Goal: Register for event/course: Sign up to attend an event or enroll in a course

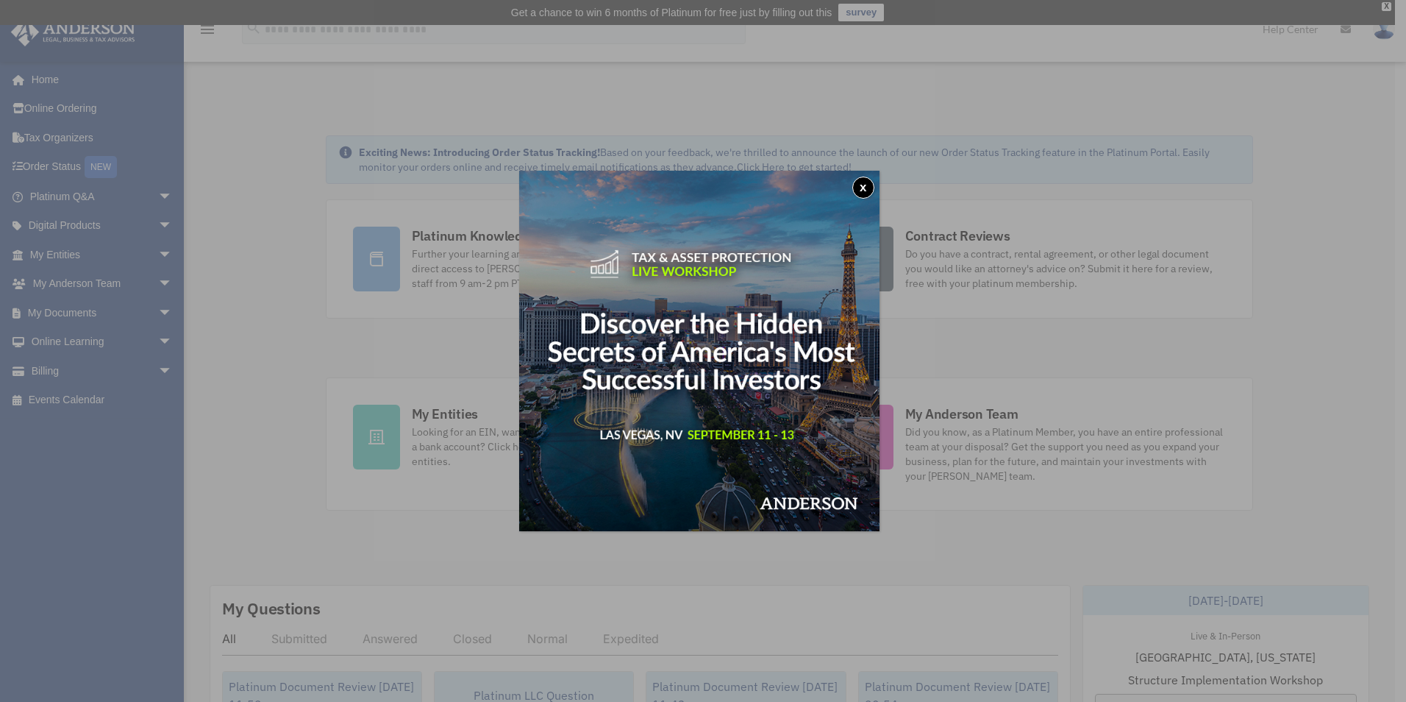
click at [872, 188] on button "x" at bounding box center [864, 188] width 22 height 22
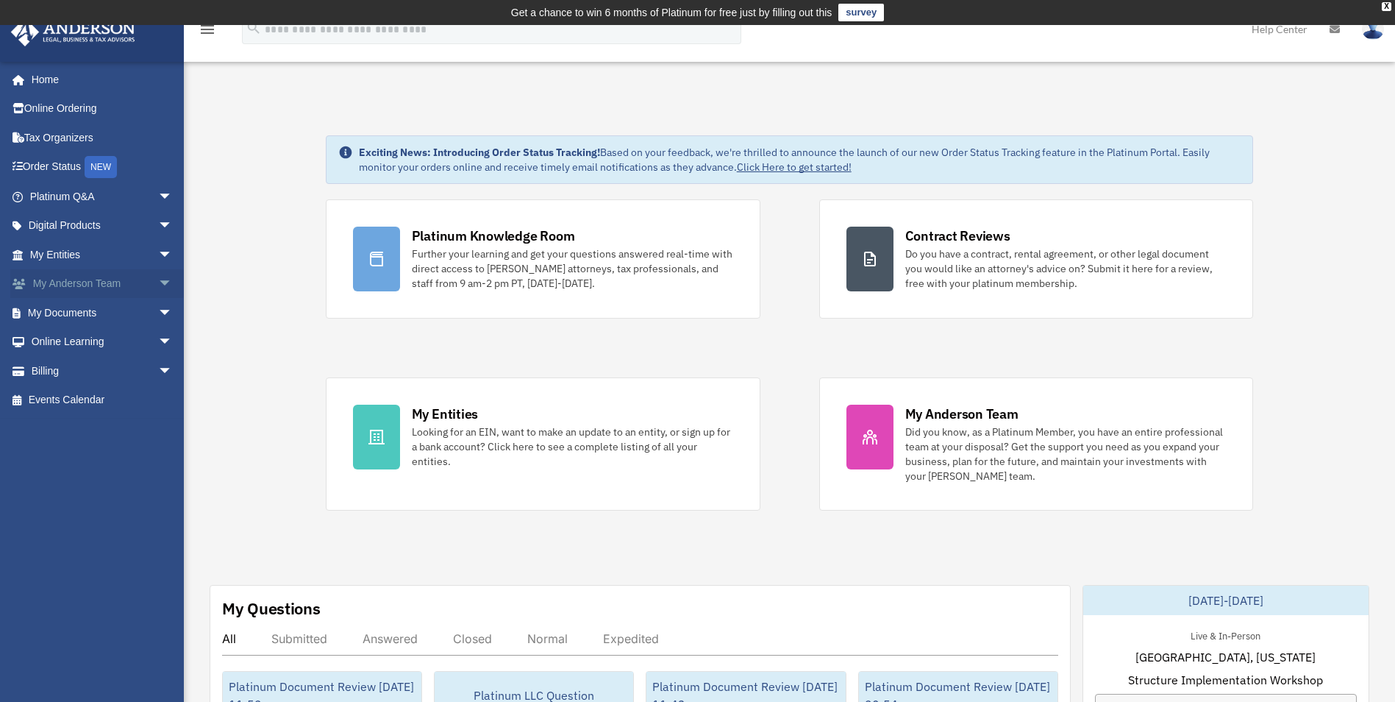
click at [158, 279] on span "arrow_drop_down" at bounding box center [172, 284] width 29 height 30
click at [158, 252] on span "arrow_drop_down" at bounding box center [172, 255] width 29 height 30
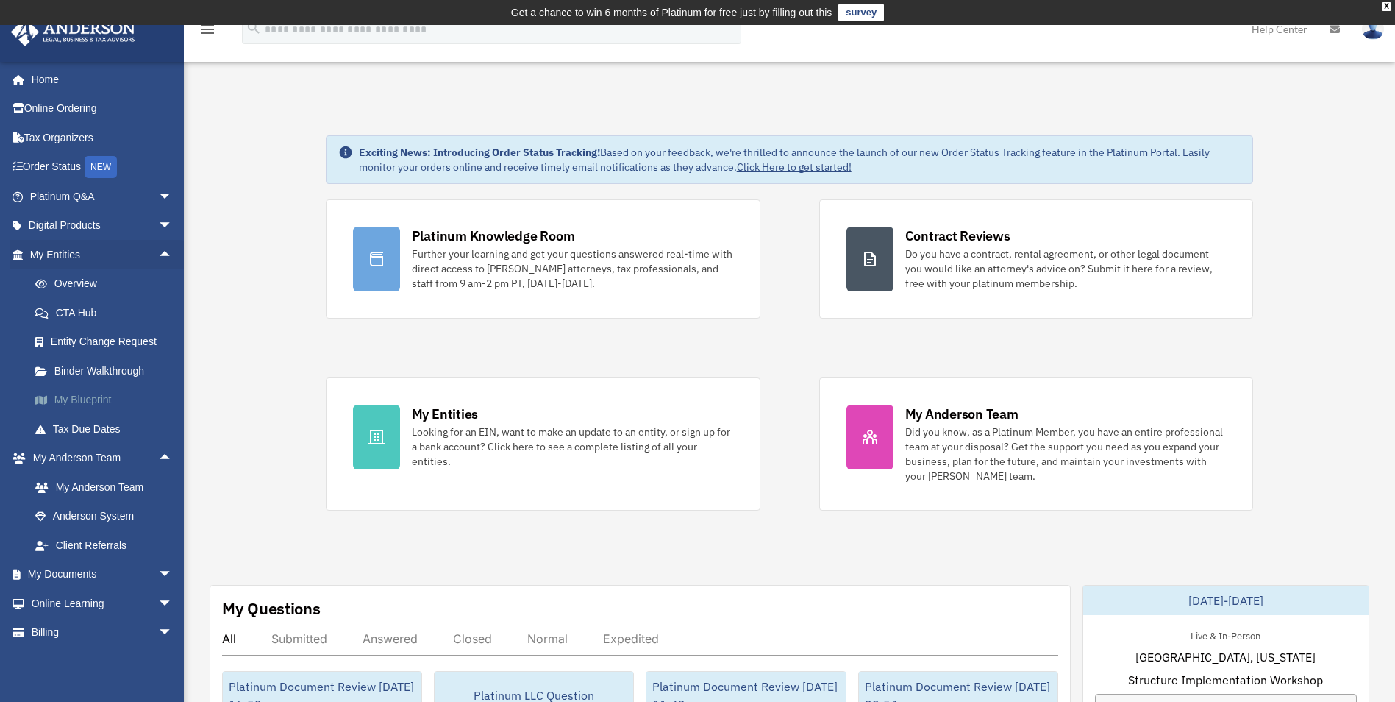
click at [96, 399] on link "My Blueprint" at bounding box center [108, 399] width 174 height 29
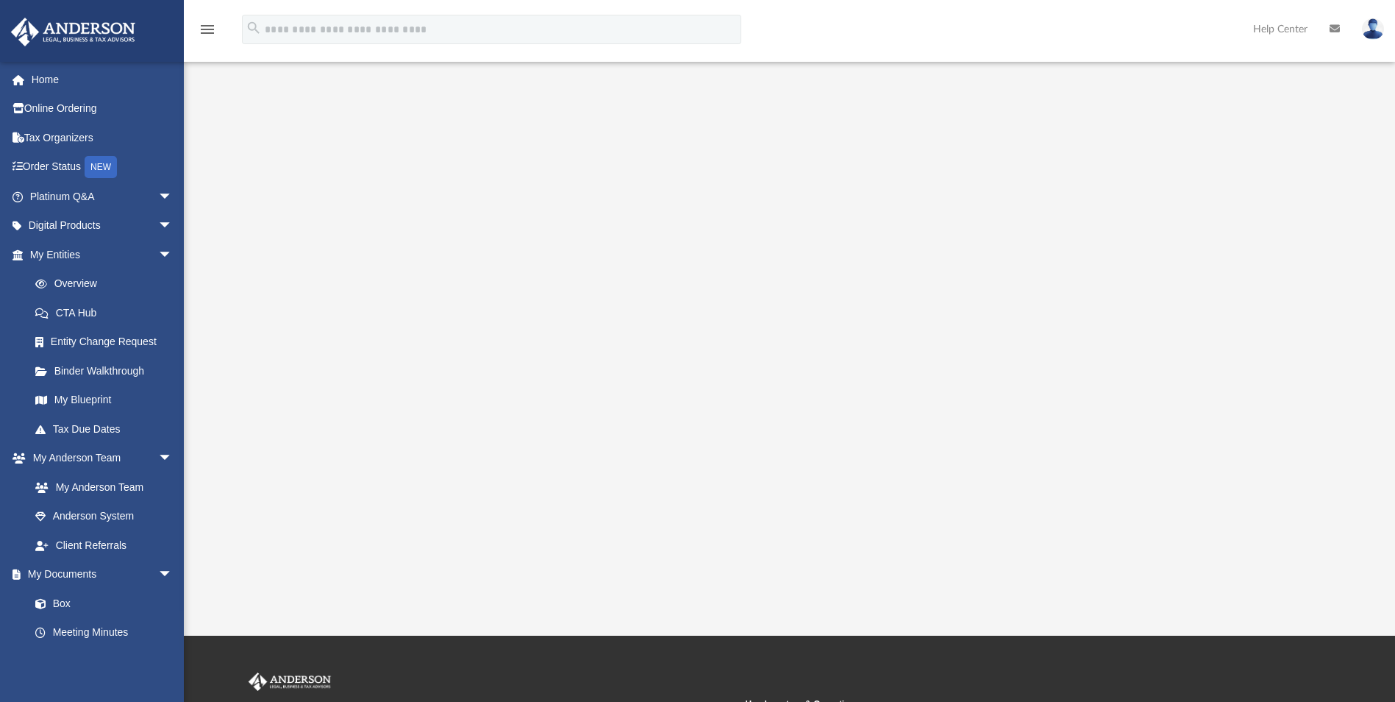
scroll to position [221, 0]
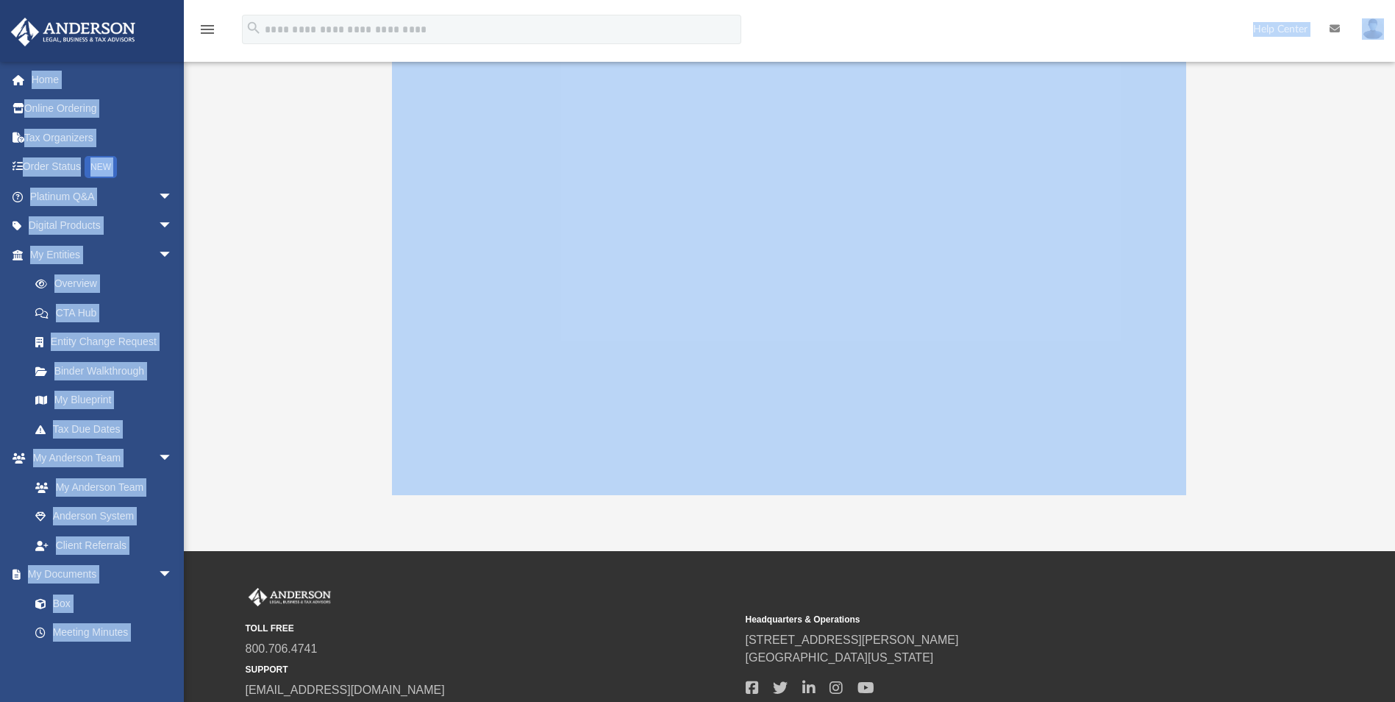
click at [563, 227] on div "menu search Site Menu add [EMAIL_ADDRESS][DOMAIN_NAME] My Profile Reset Passwor…" at bounding box center [697, 177] width 1395 height 747
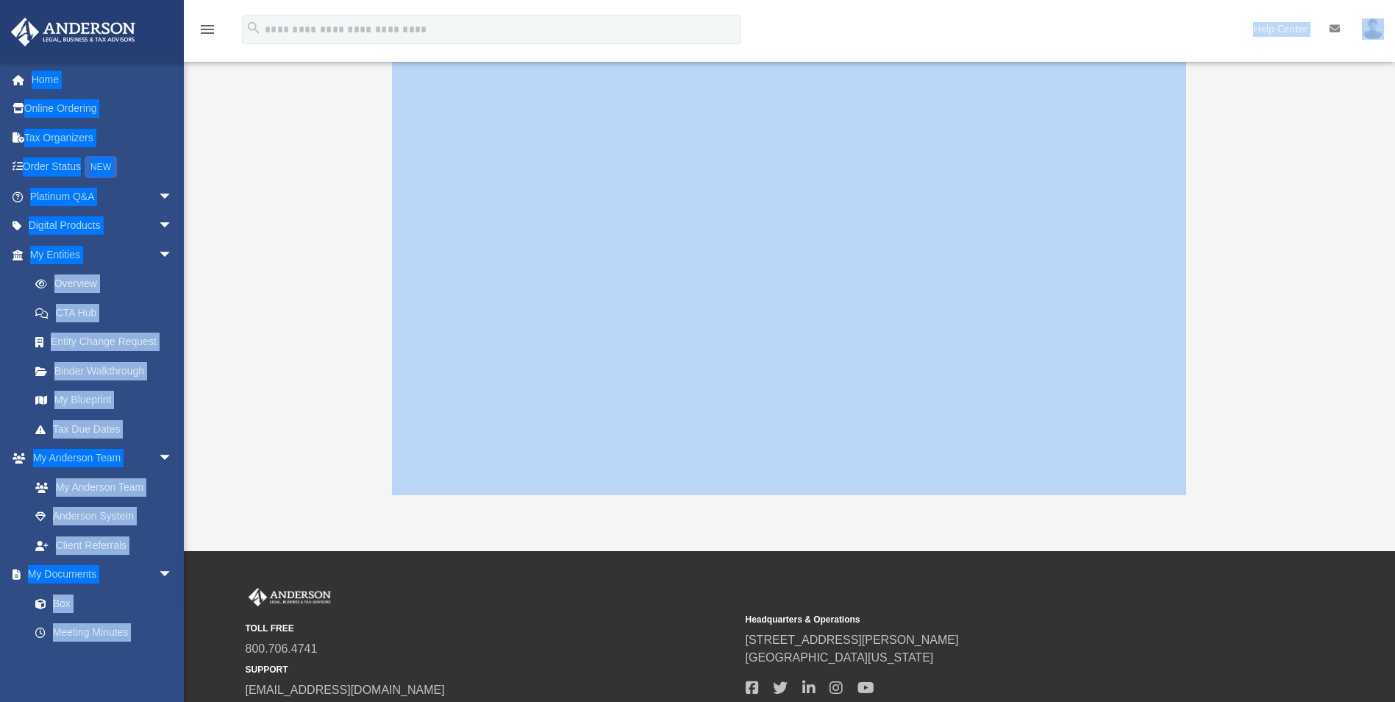
click at [1279, 288] on div at bounding box center [789, 201] width 1090 height 588
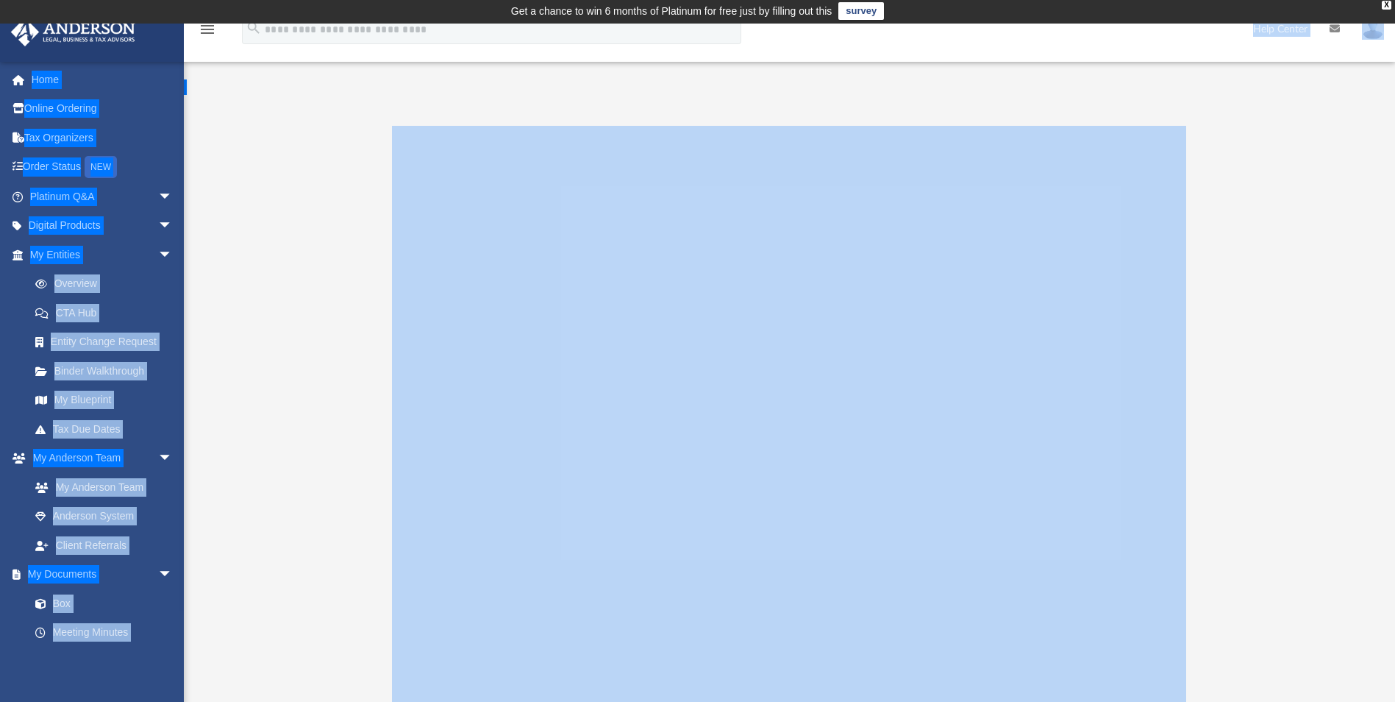
scroll to position [0, 0]
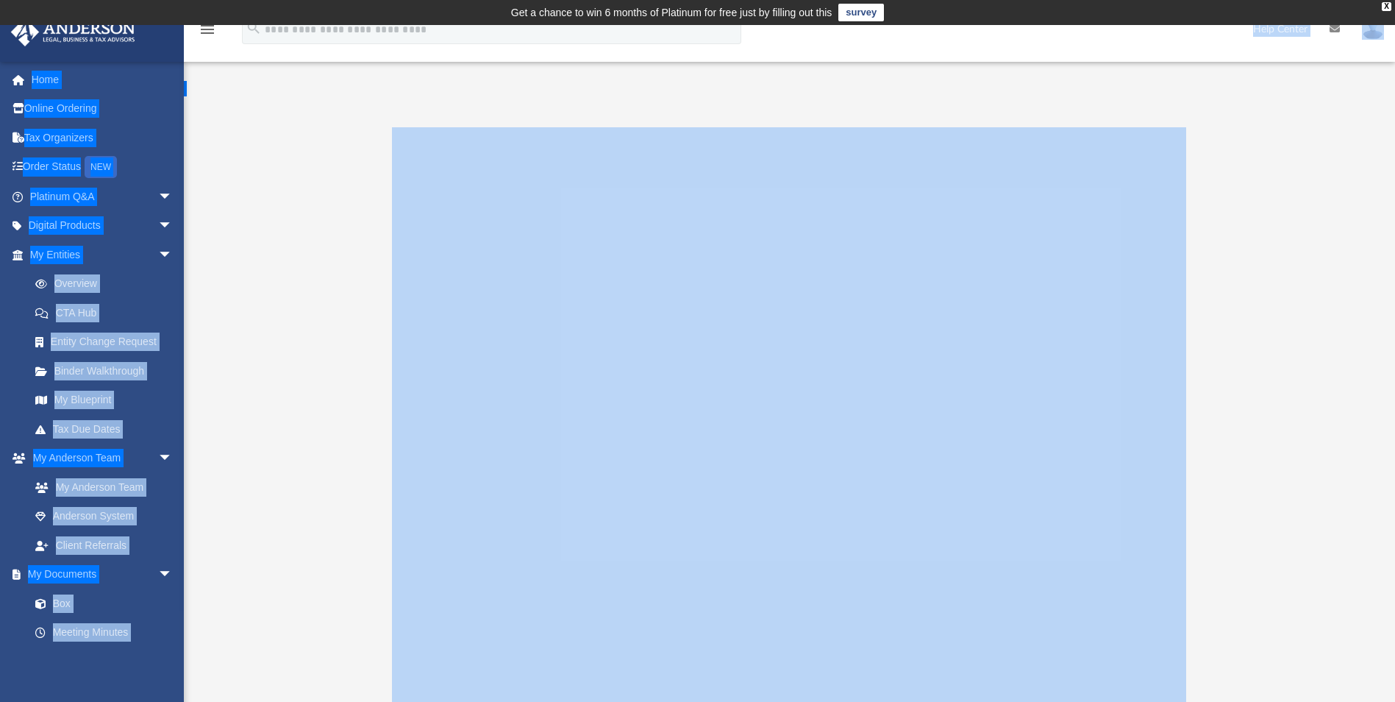
click at [856, 50] on div "menu search Site Menu add [EMAIL_ADDRESS][DOMAIN_NAME] My Profile Reset Passwor…" at bounding box center [697, 36] width 1373 height 50
drag, startPoint x: 255, startPoint y: 170, endPoint x: 245, endPoint y: 181, distance: 15.1
click at [256, 170] on div at bounding box center [789, 421] width 1090 height 588
click at [1201, 419] on div at bounding box center [789, 421] width 1090 height 588
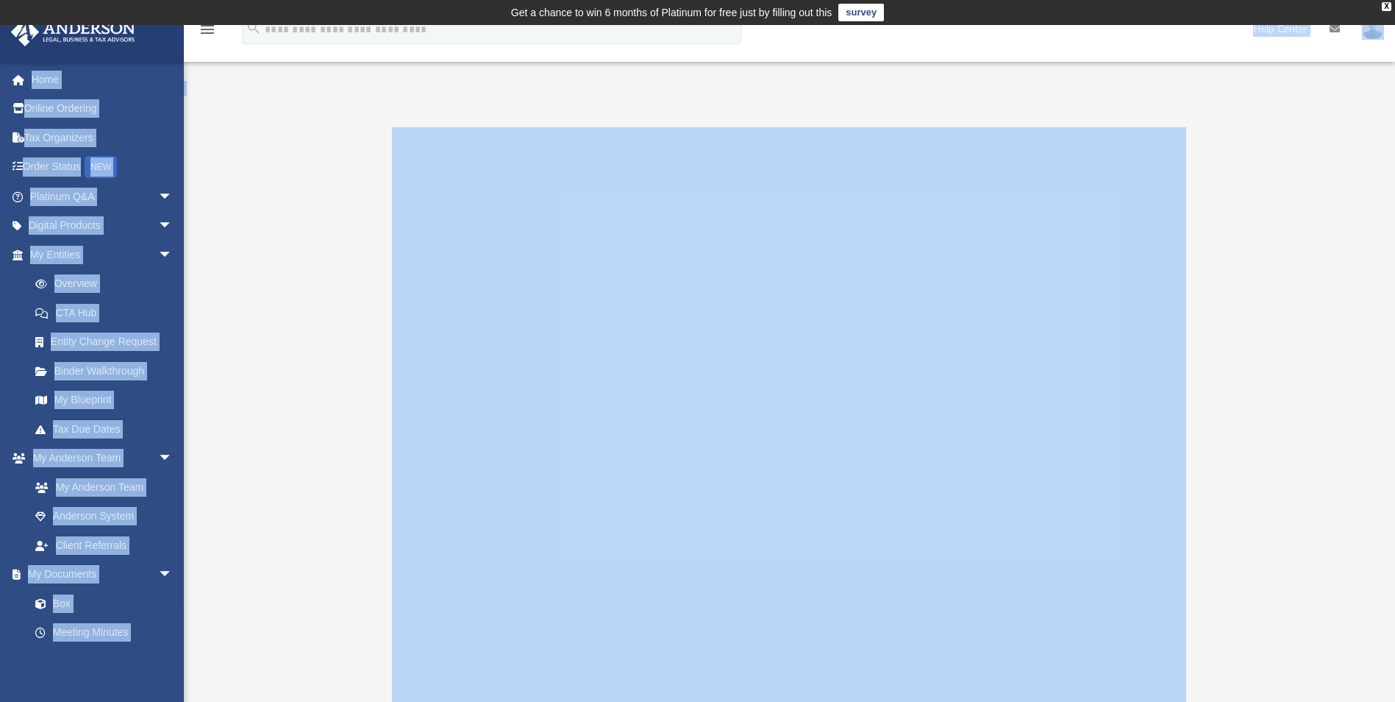
click at [318, 72] on div "App drvijaygadiraju@gmail.com Sign Out drvijaygadiraju@gmail.com Home Online Or…" at bounding box center [697, 398] width 1395 height 747
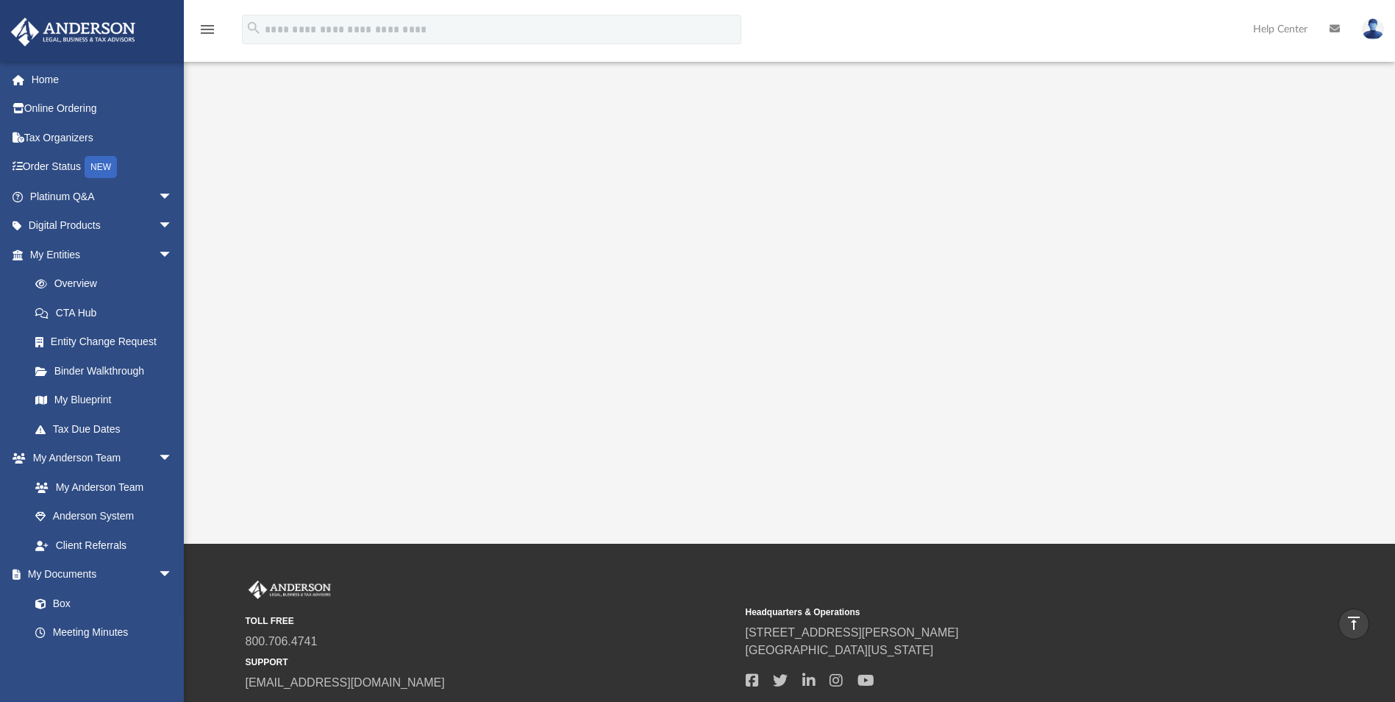
scroll to position [112, 0]
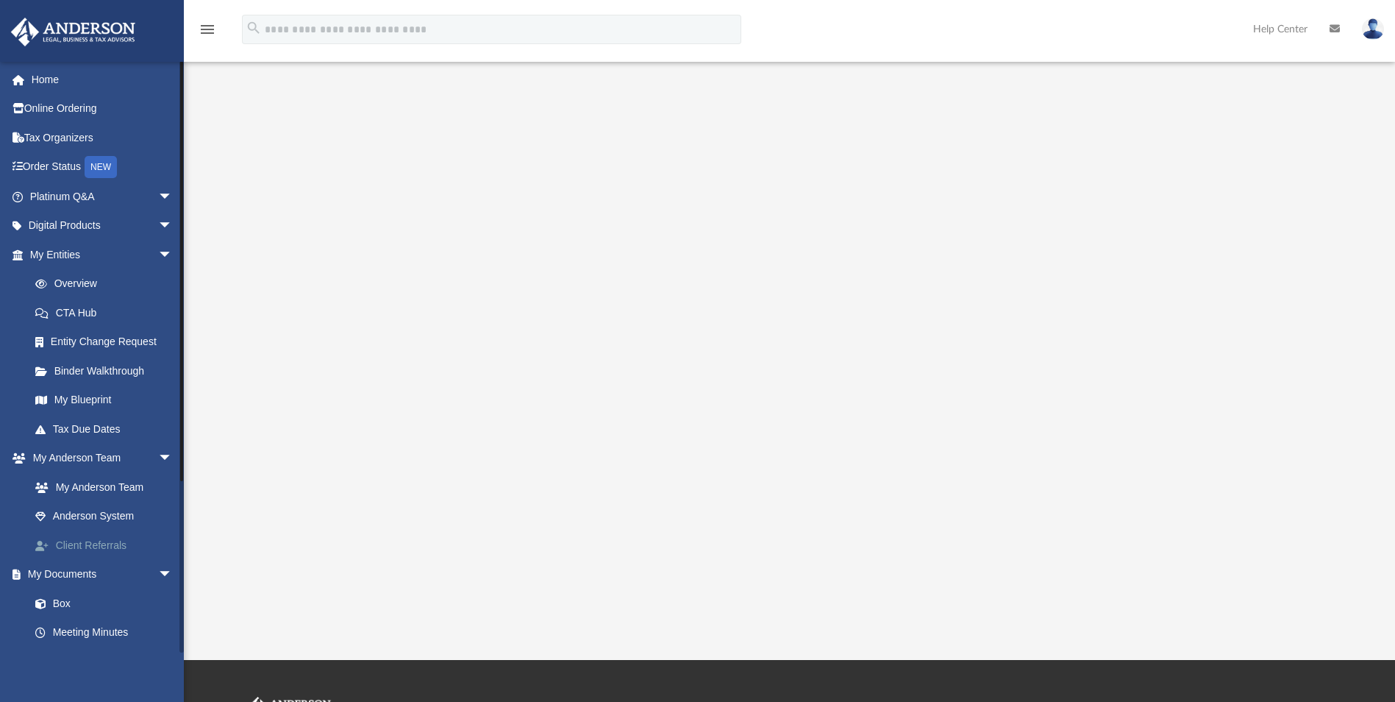
click at [113, 542] on link "Client Referrals" at bounding box center [108, 544] width 174 height 29
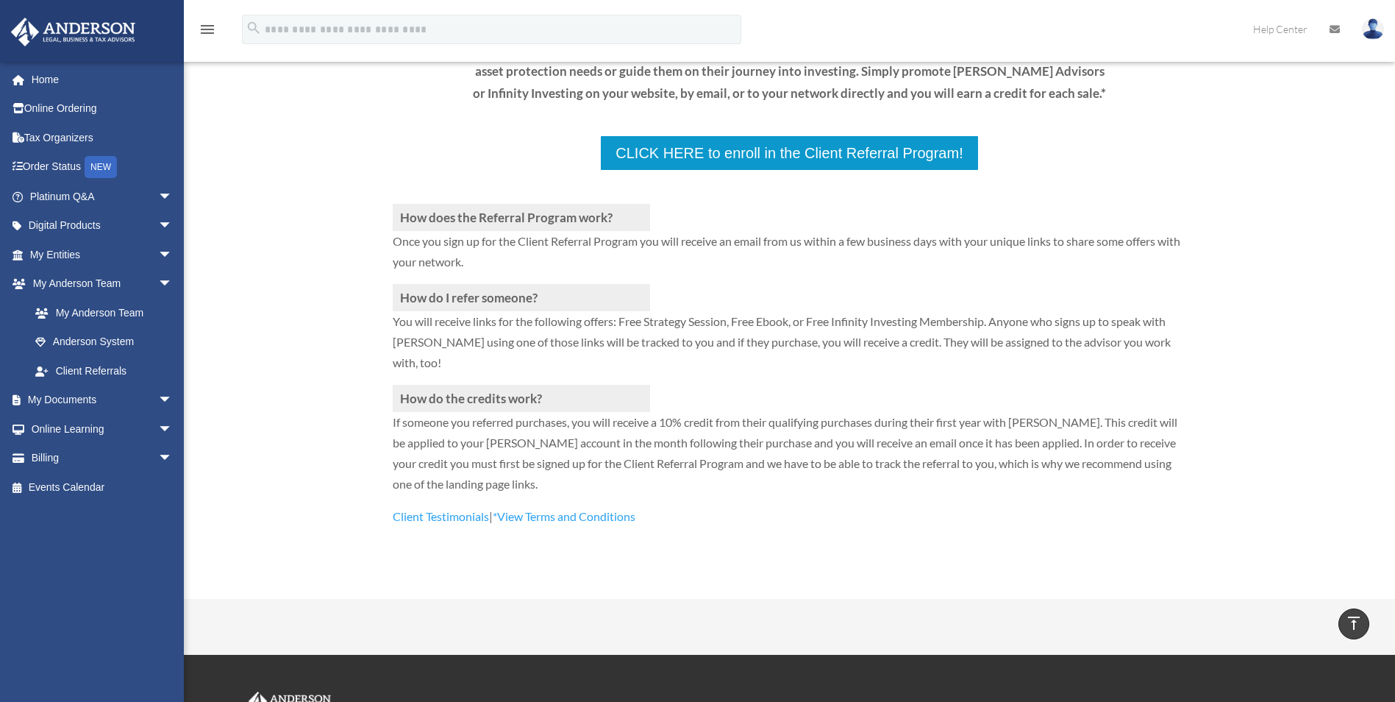
scroll to position [8, 0]
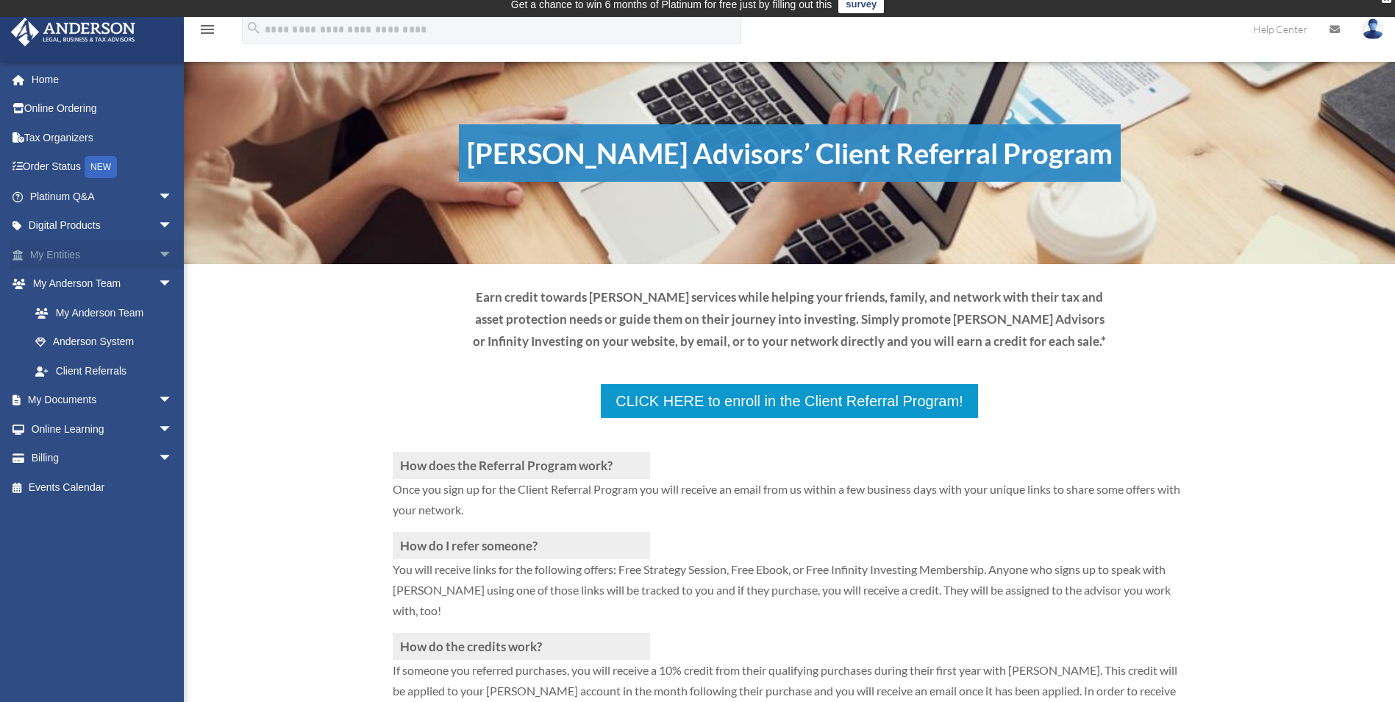
click at [90, 251] on link "My Entities arrow_drop_down" at bounding box center [102, 254] width 185 height 29
click at [158, 256] on span "arrow_drop_down" at bounding box center [172, 255] width 29 height 30
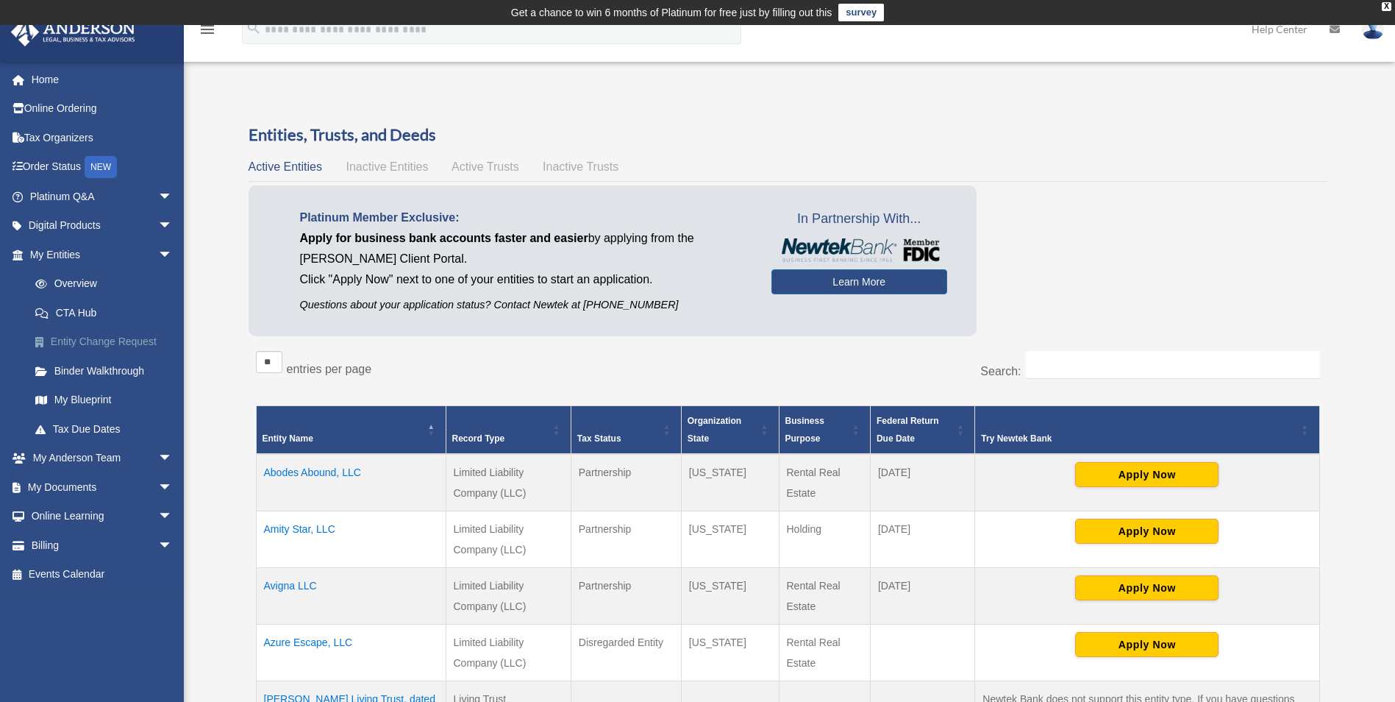
click at [94, 342] on link "Entity Change Request" at bounding box center [108, 341] width 174 height 29
click at [113, 341] on link "Entity Change Request" at bounding box center [108, 341] width 174 height 29
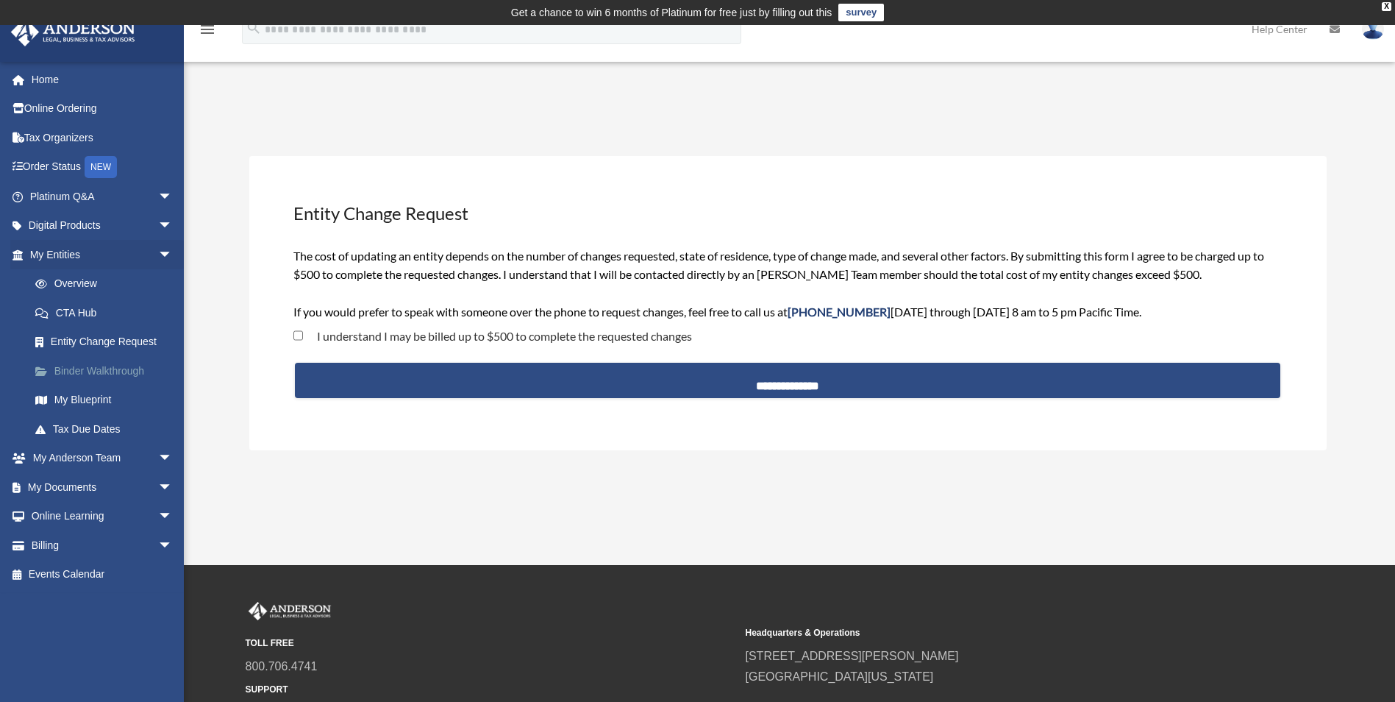
click at [93, 369] on link "Binder Walkthrough" at bounding box center [108, 370] width 174 height 29
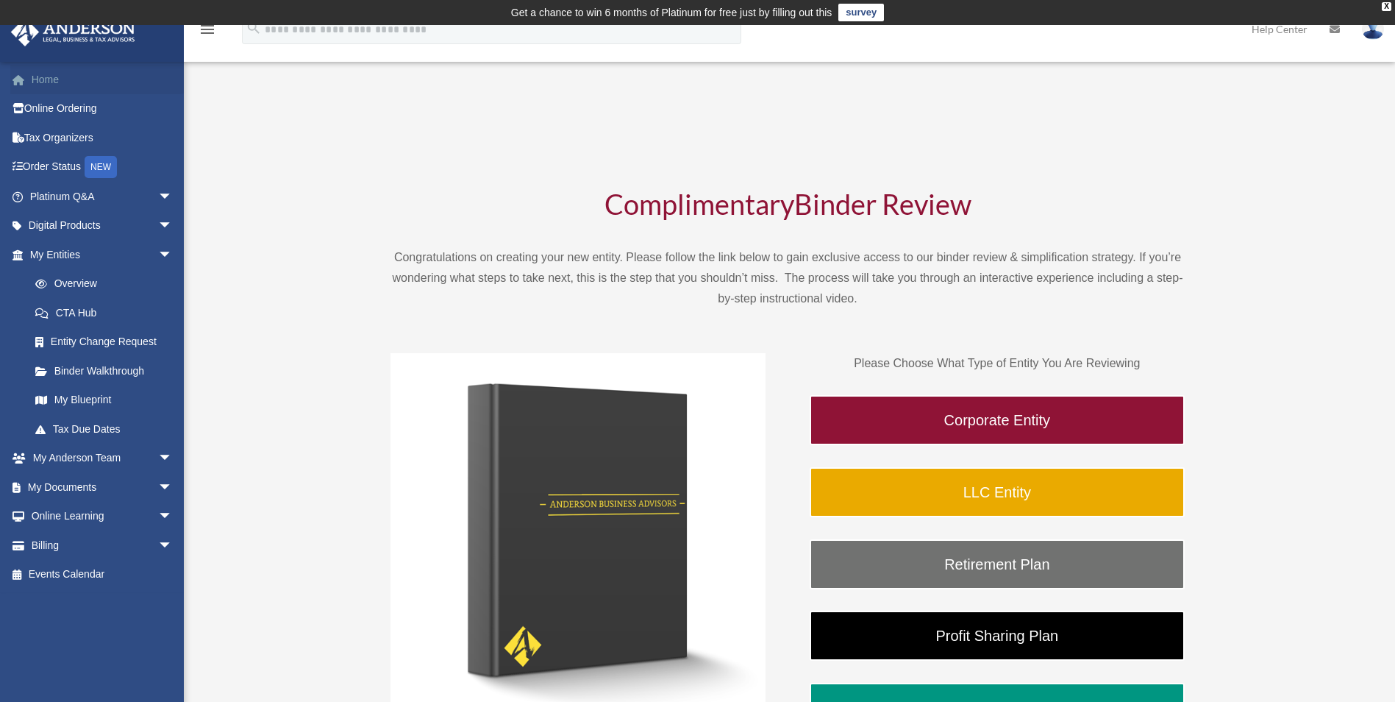
click at [57, 81] on link "Home" at bounding box center [102, 79] width 185 height 29
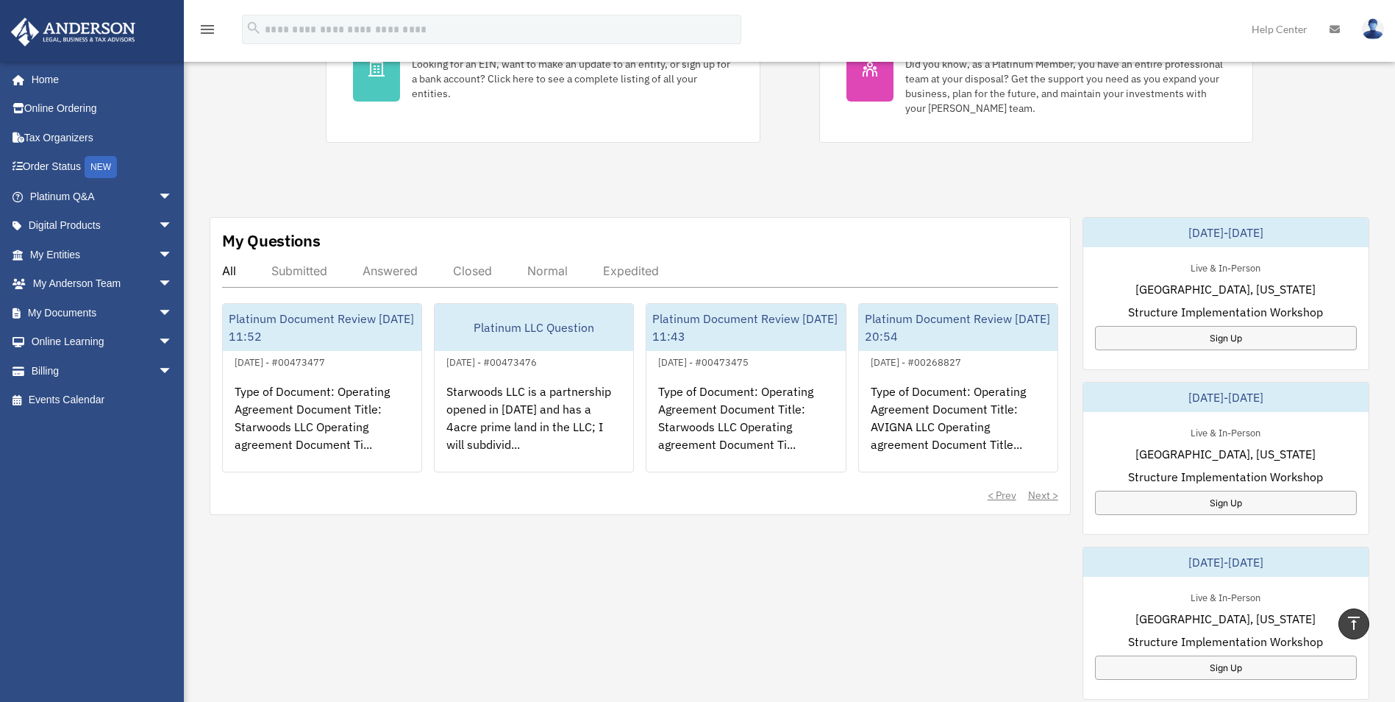
scroll to position [441, 0]
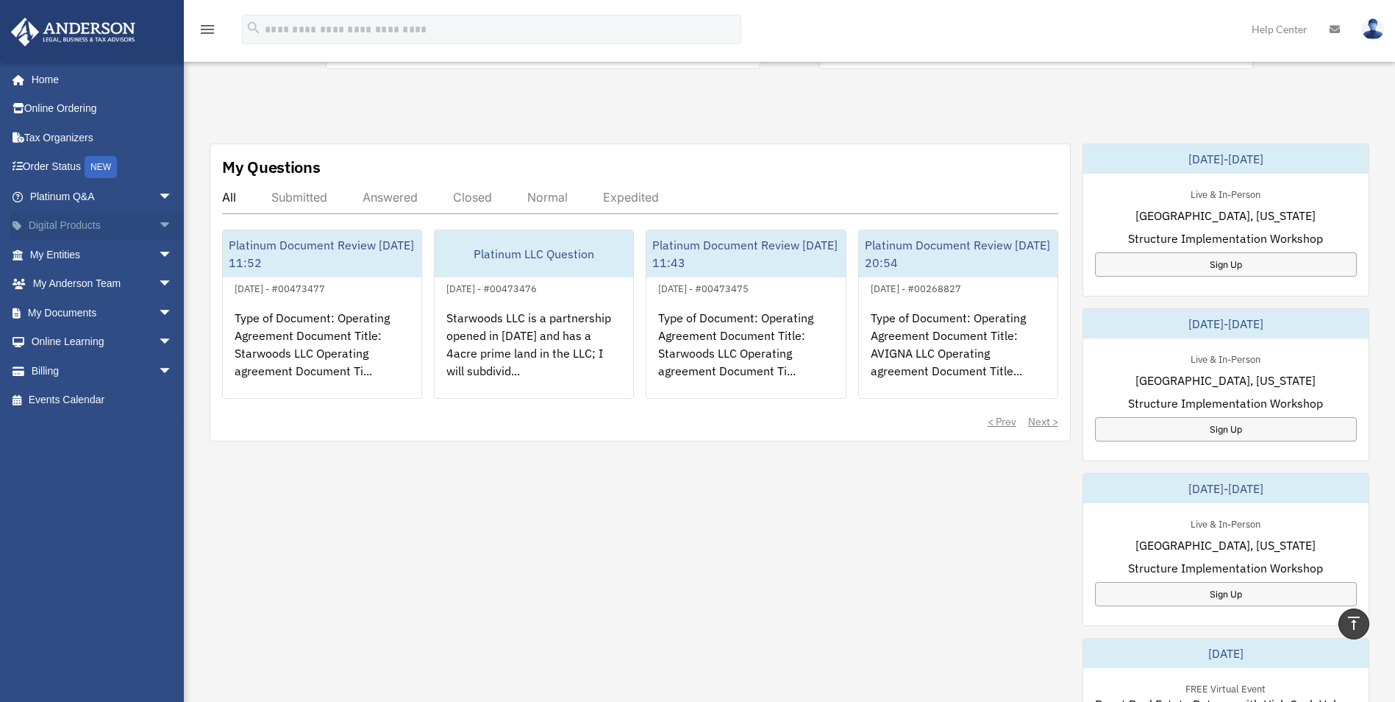
click at [79, 219] on link "Digital Products arrow_drop_down" at bounding box center [102, 225] width 185 height 29
click at [142, 227] on link "Digital Products arrow_drop_down" at bounding box center [102, 225] width 185 height 29
click at [158, 224] on span "arrow_drop_down" at bounding box center [172, 226] width 29 height 30
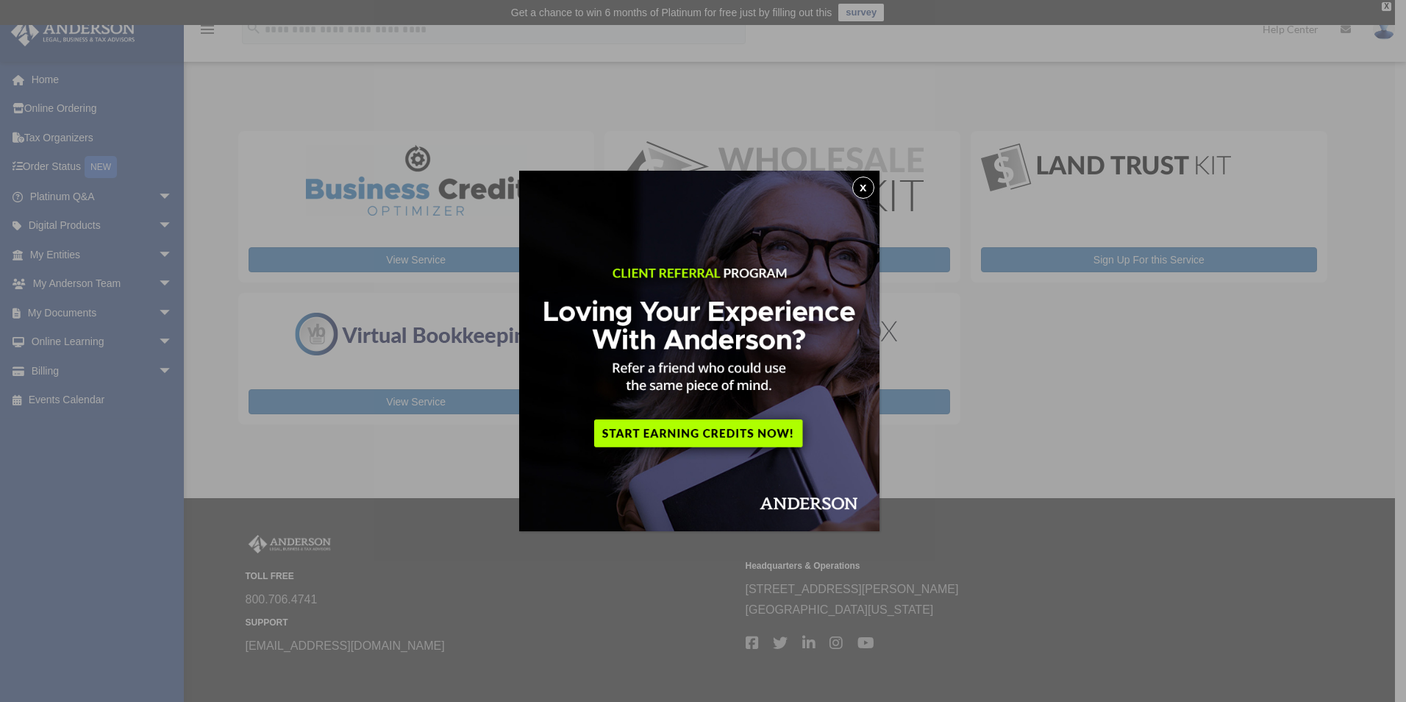
click at [876, 179] on img at bounding box center [699, 351] width 360 height 360
click at [869, 186] on button "x" at bounding box center [864, 188] width 22 height 22
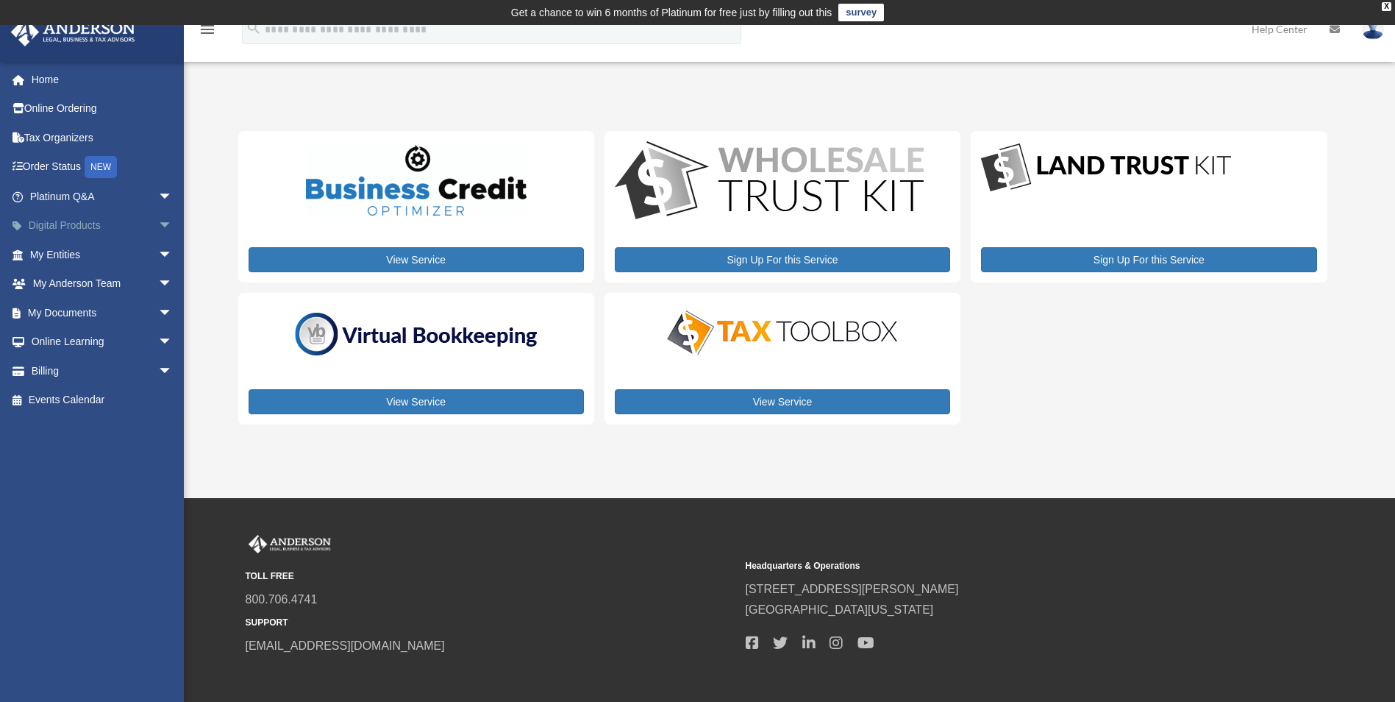
click at [158, 225] on span "arrow_drop_down" at bounding box center [172, 226] width 29 height 30
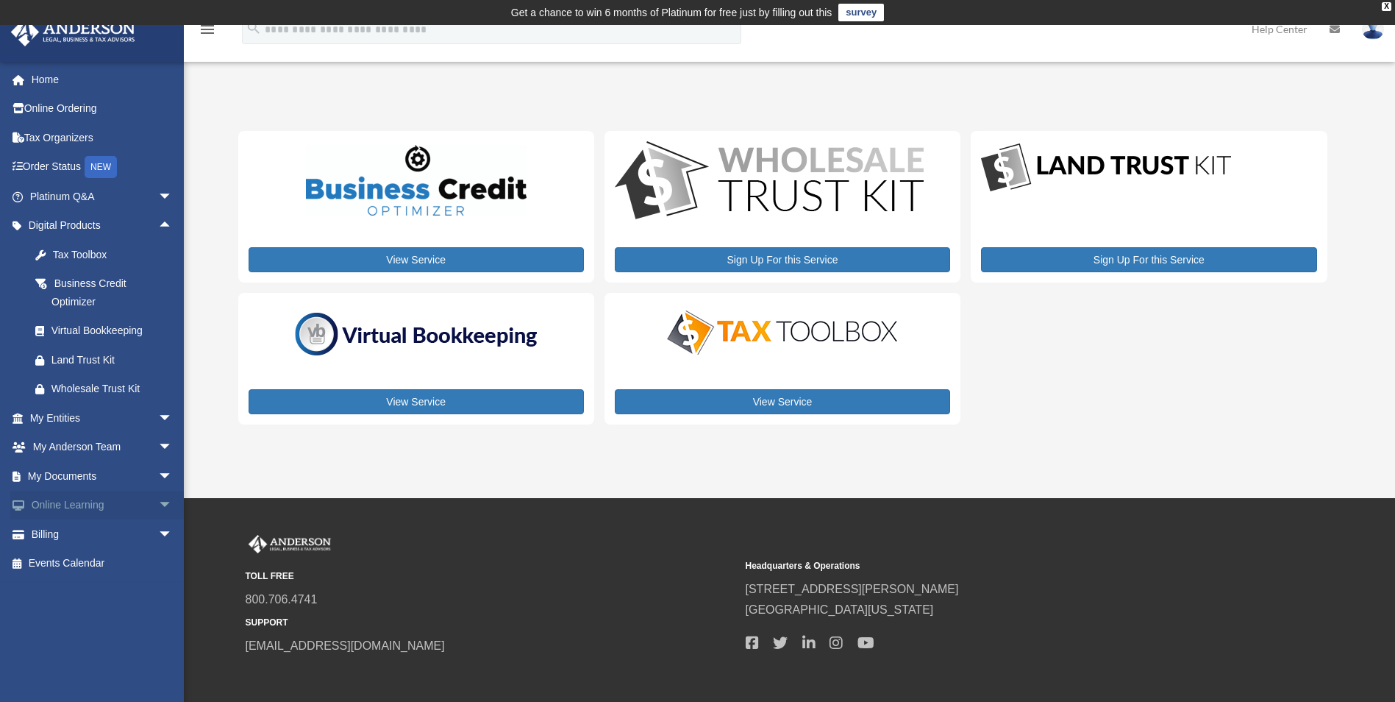
click at [158, 504] on span "arrow_drop_down" at bounding box center [172, 506] width 29 height 30
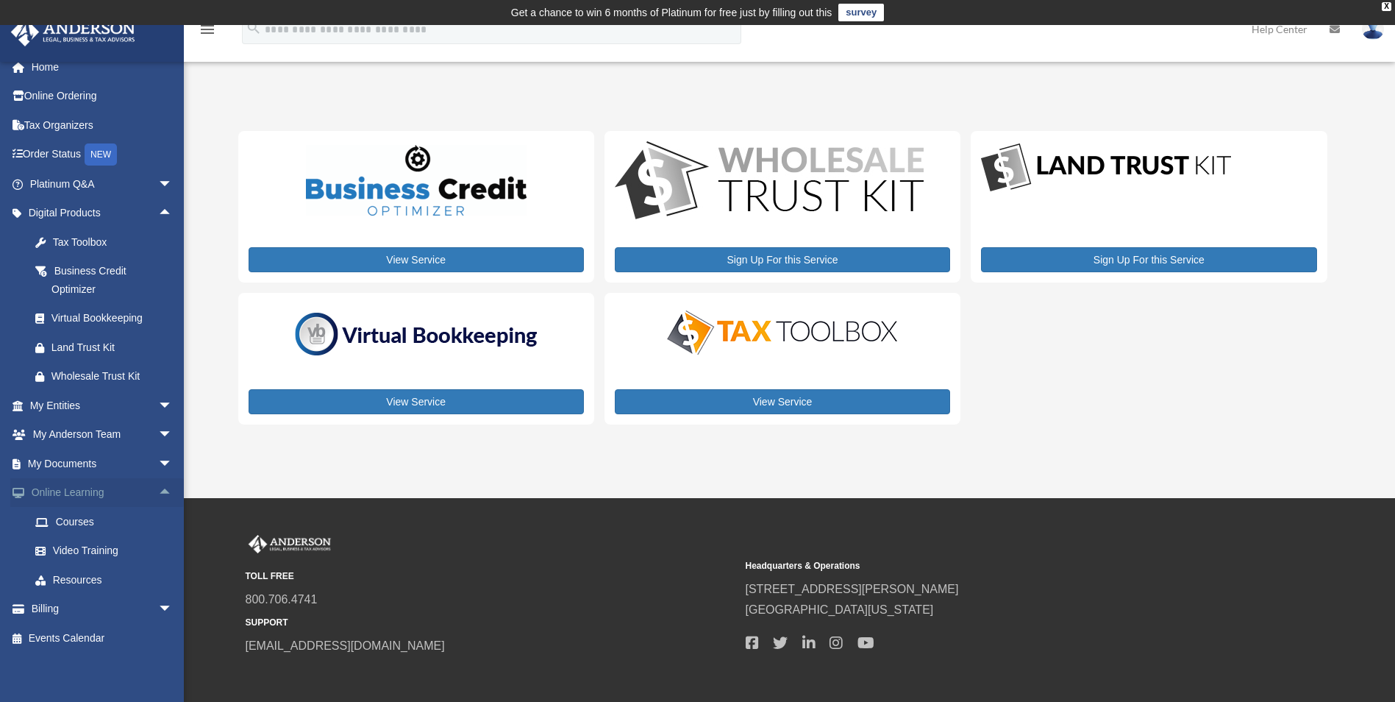
scroll to position [16, 0]
click at [93, 519] on link "Courses" at bounding box center [108, 517] width 174 height 29
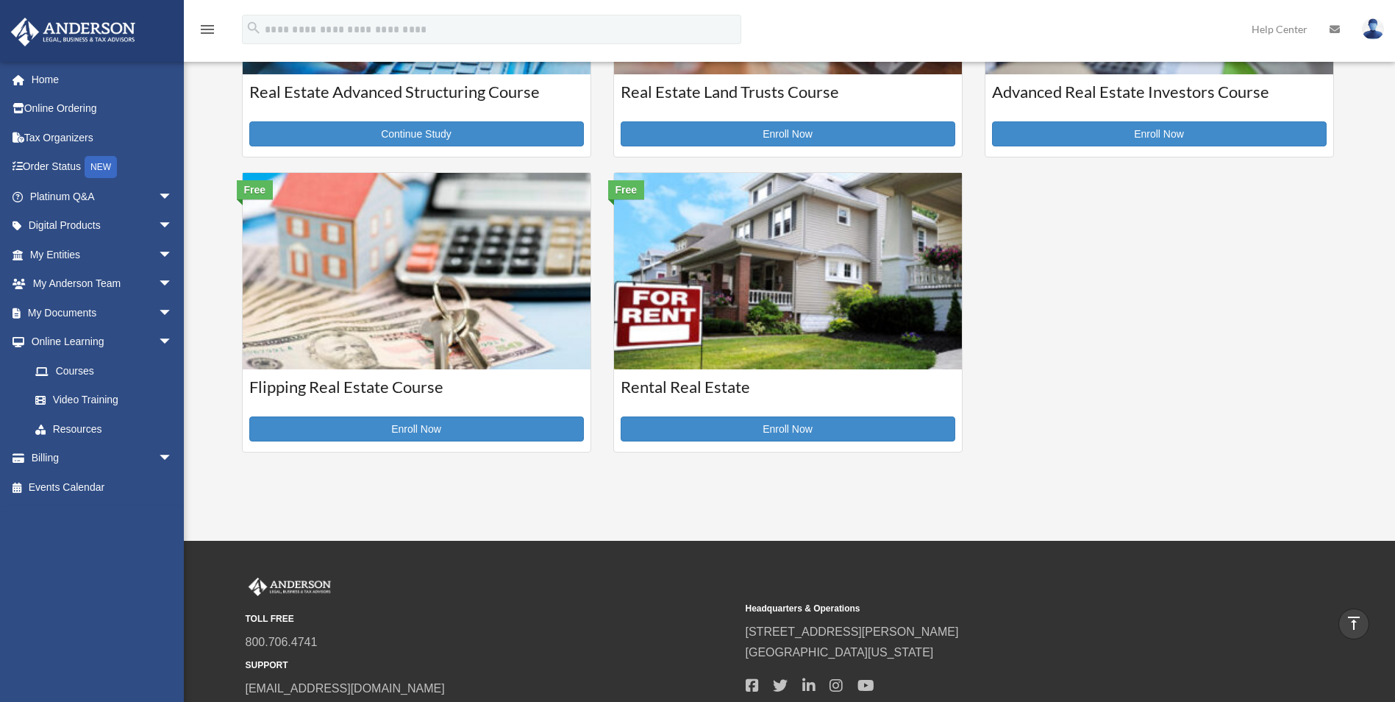
scroll to position [515, 0]
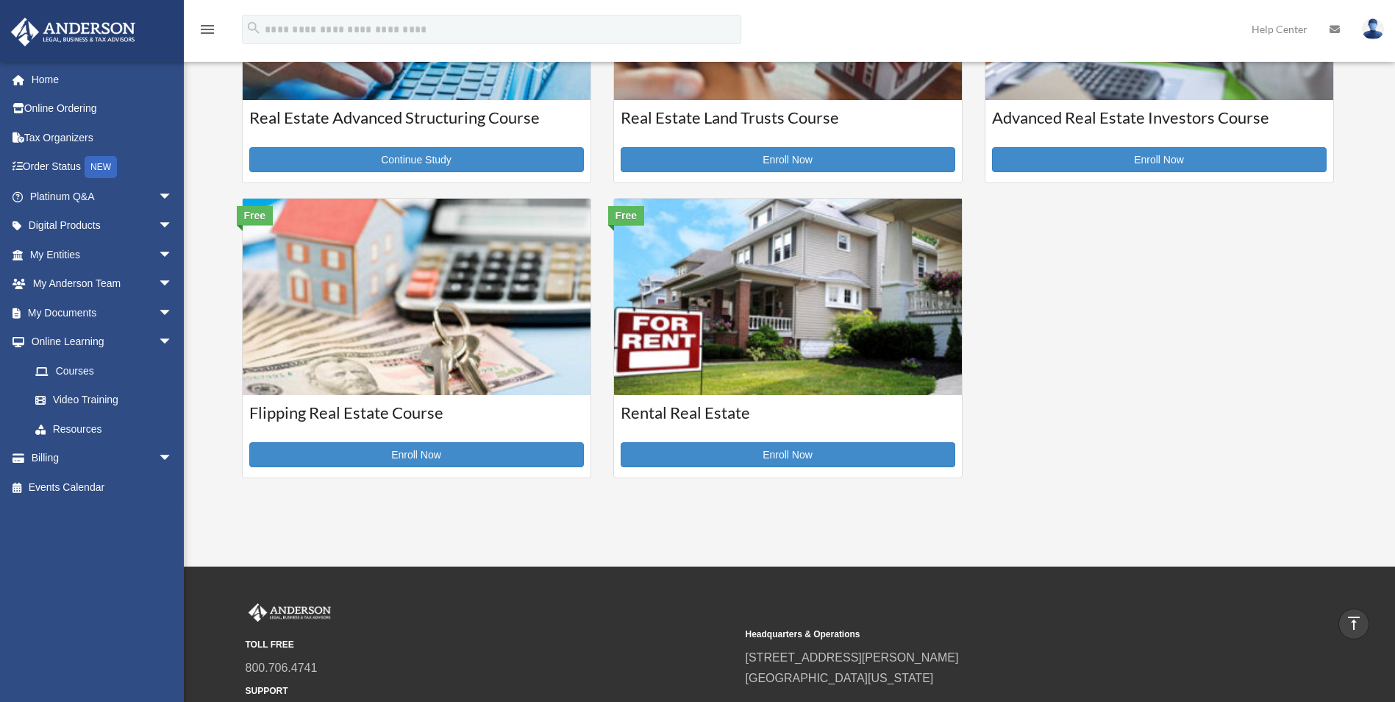
click at [786, 441] on div "Rental Real Estate Enroll Now" at bounding box center [788, 436] width 348 height 82
click at [786, 455] on link "Enroll Now" at bounding box center [788, 454] width 335 height 25
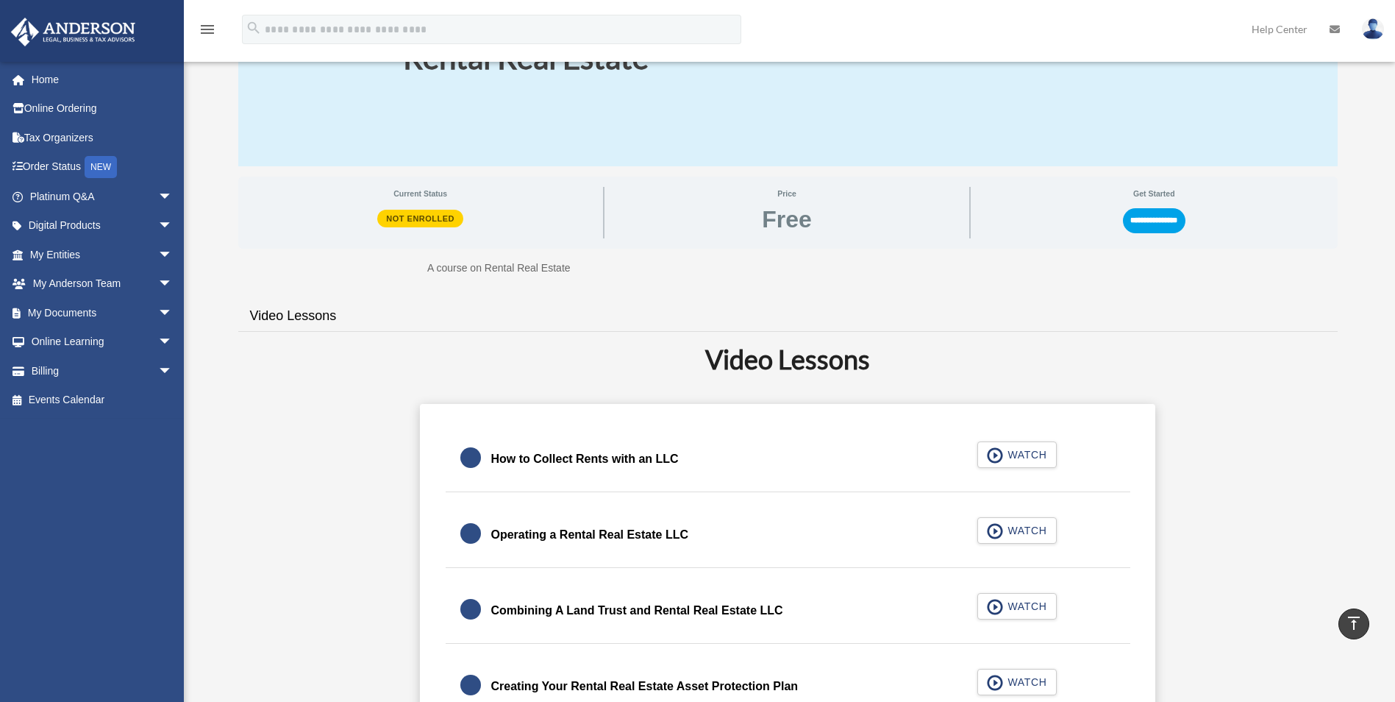
scroll to position [147, 0]
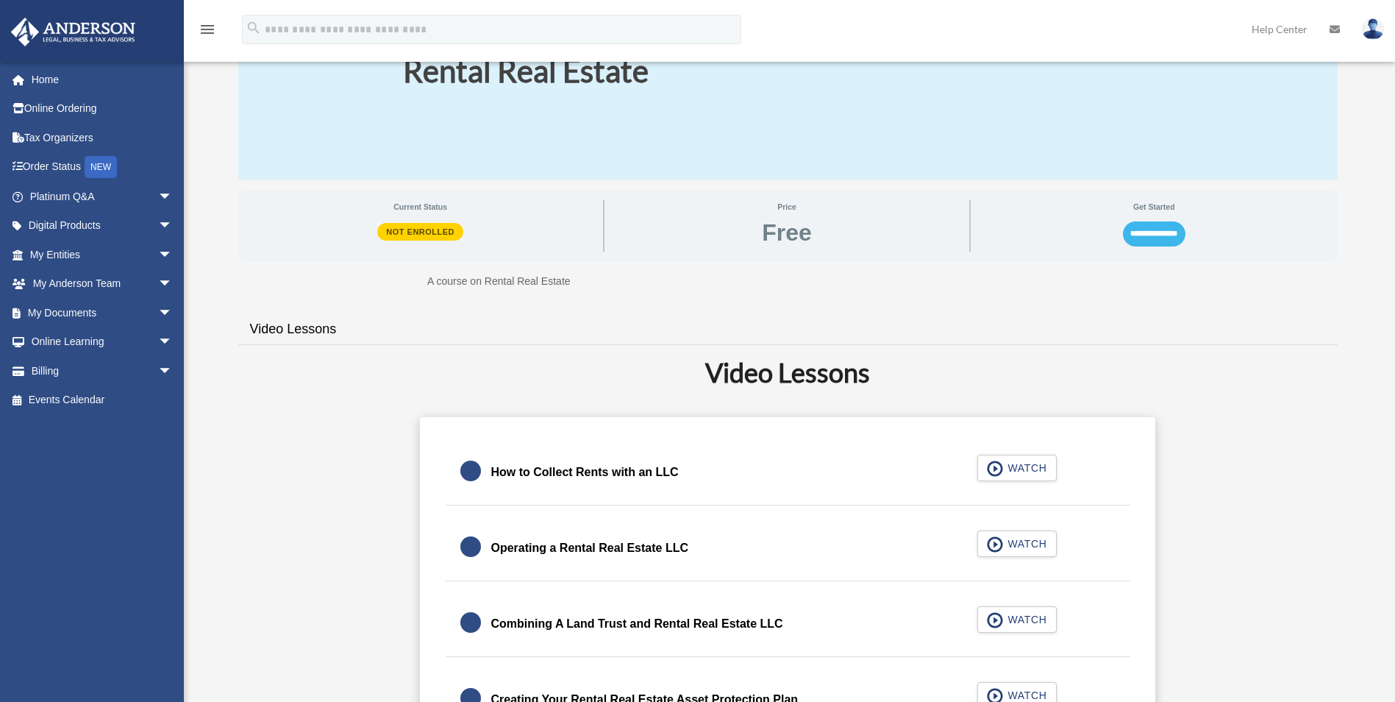
click at [1158, 227] on input "**********" at bounding box center [1154, 233] width 63 height 25
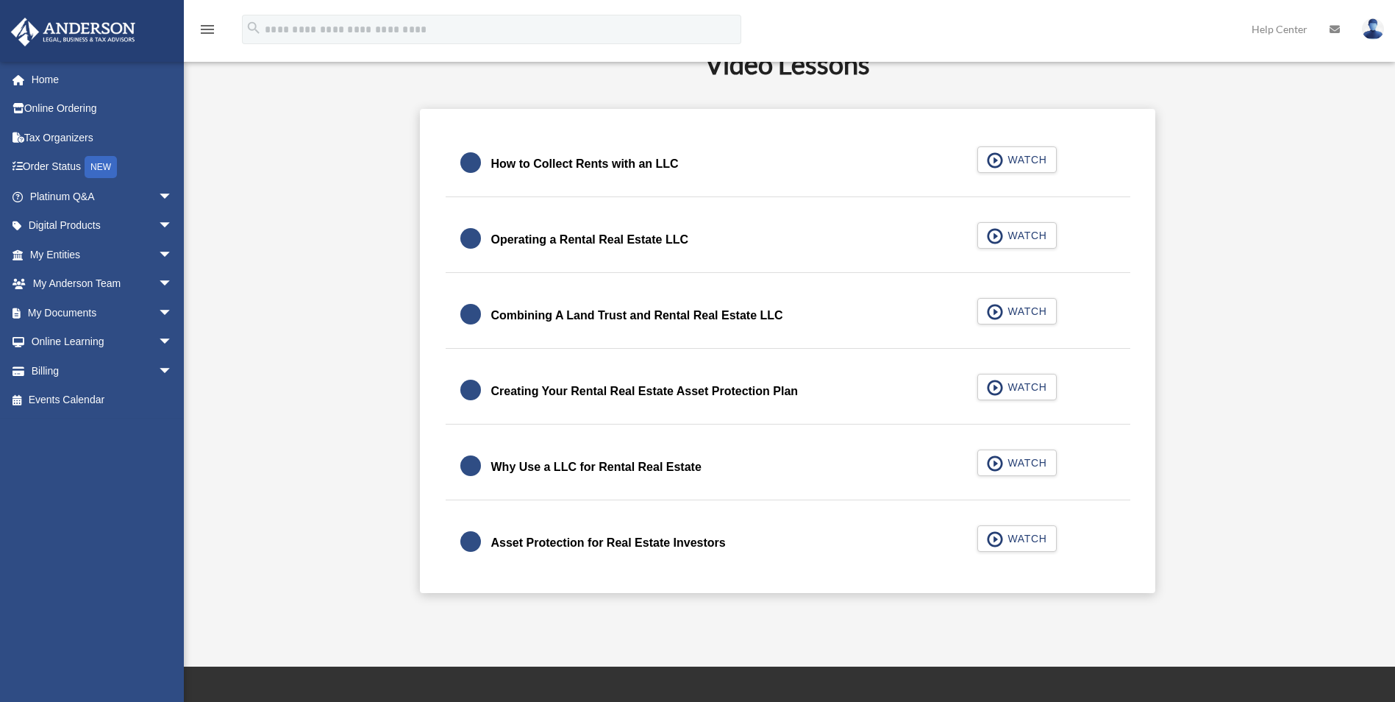
scroll to position [441, 0]
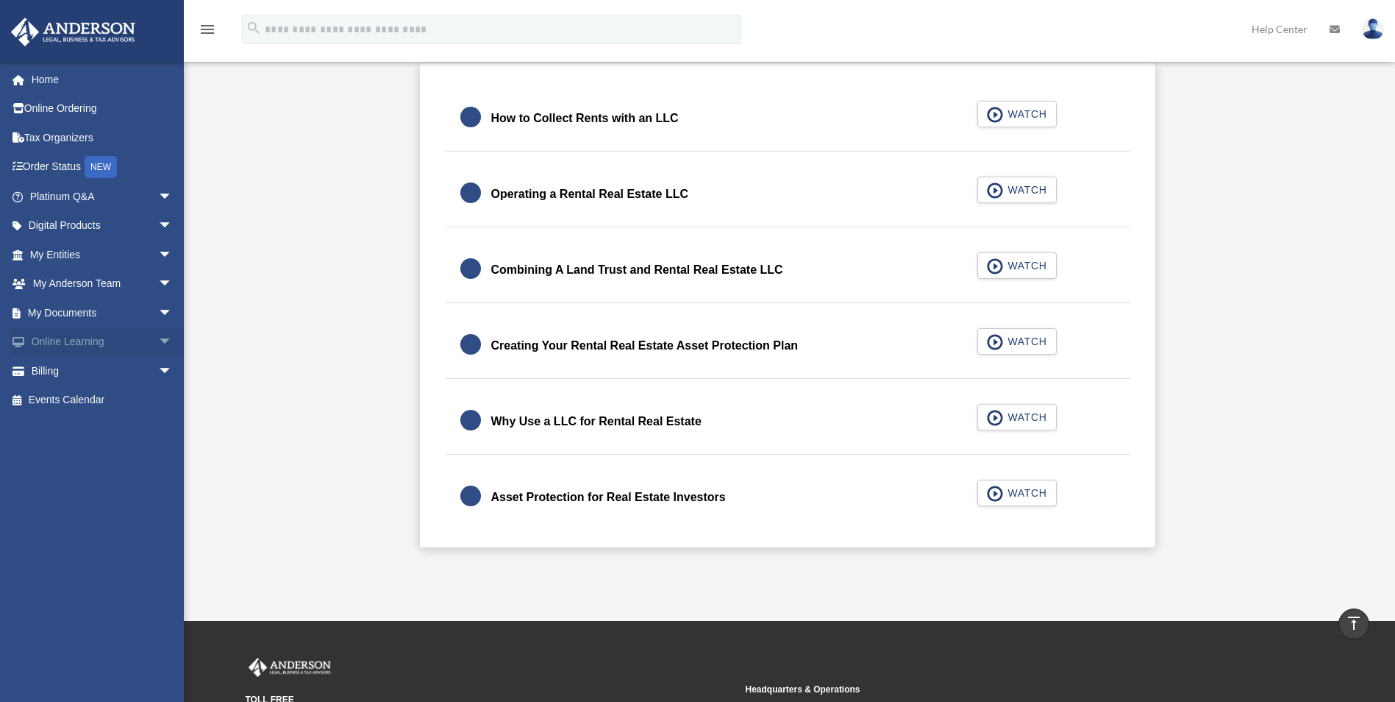
click at [158, 339] on span "arrow_drop_down" at bounding box center [172, 342] width 29 height 30
click at [92, 369] on link "Courses" at bounding box center [108, 370] width 174 height 29
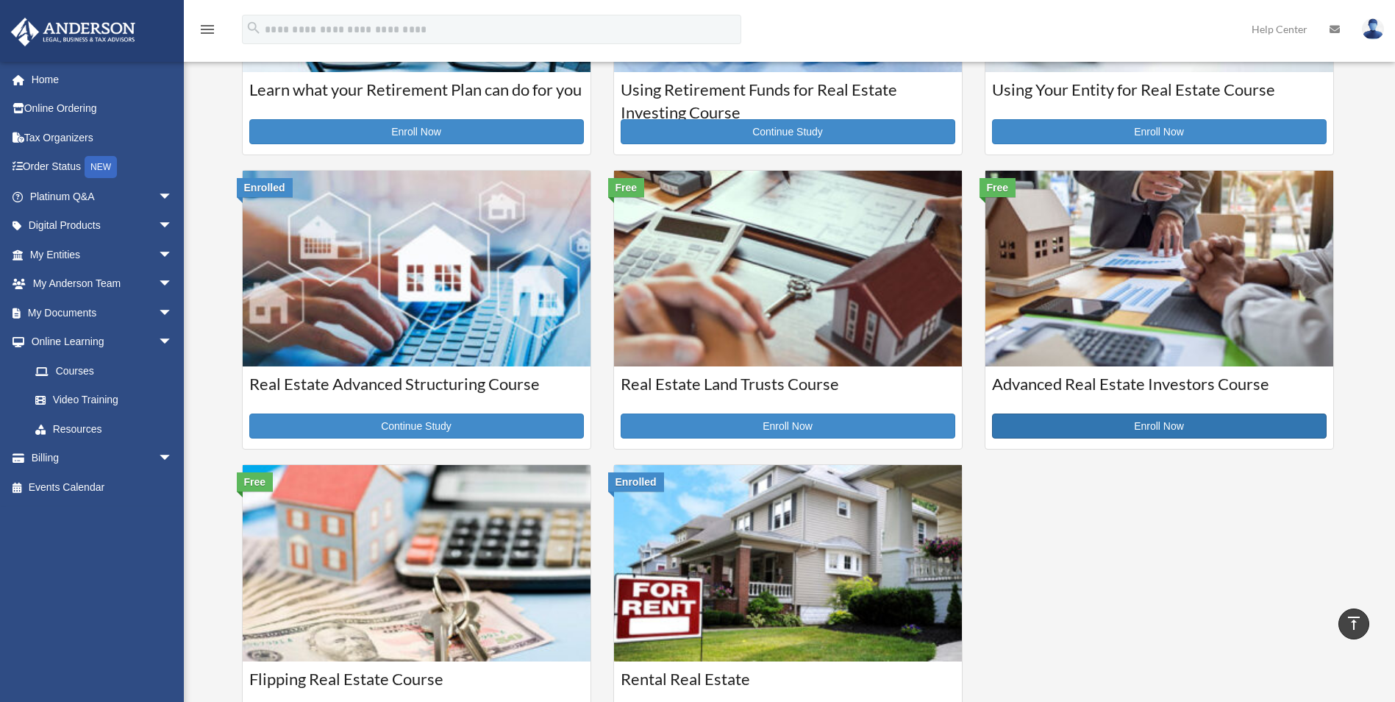
scroll to position [213, 0]
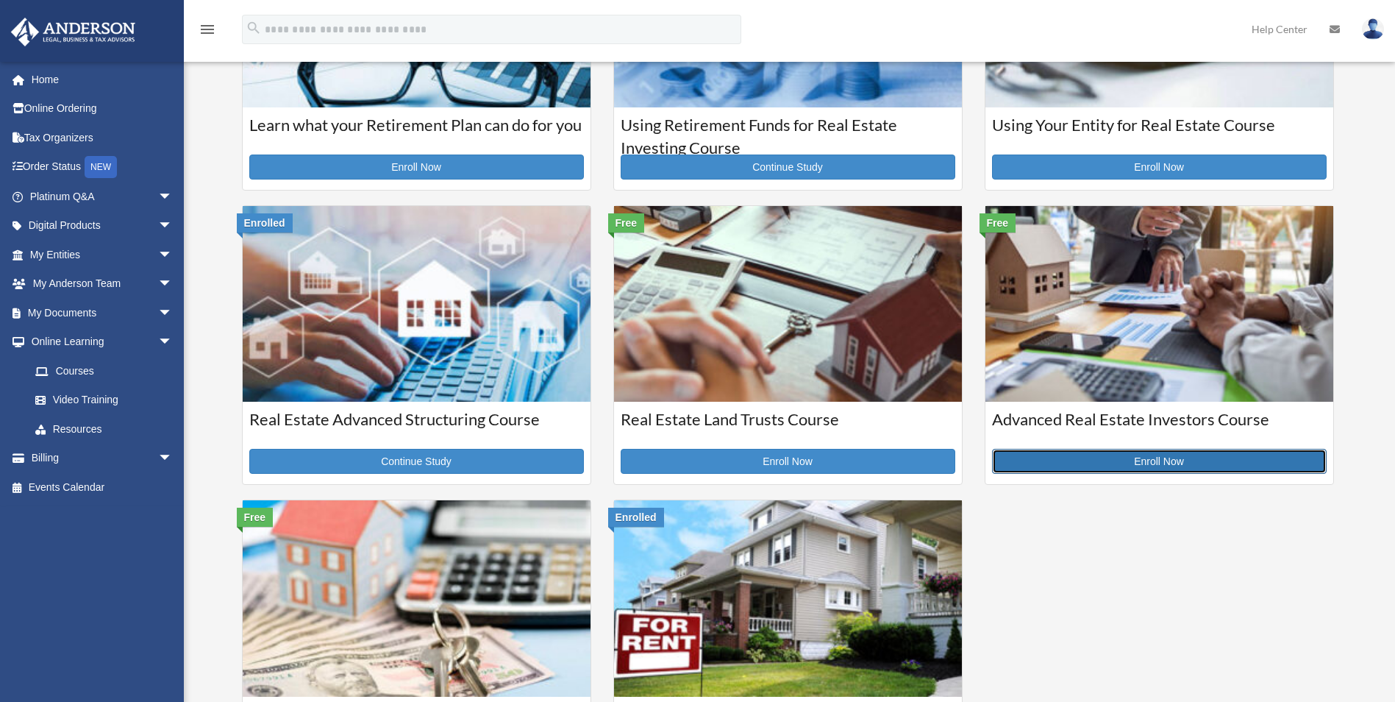
click at [1142, 457] on link "Enroll Now" at bounding box center [1159, 461] width 335 height 25
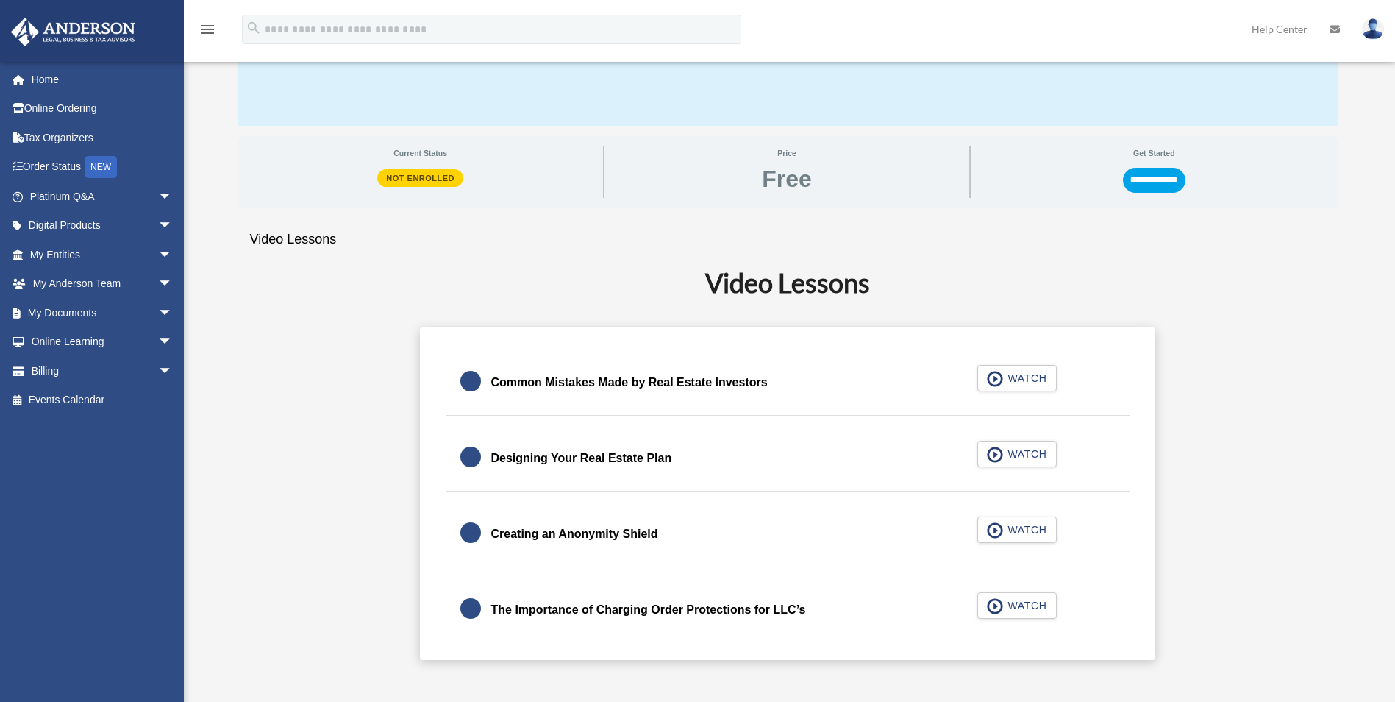
scroll to position [294, 0]
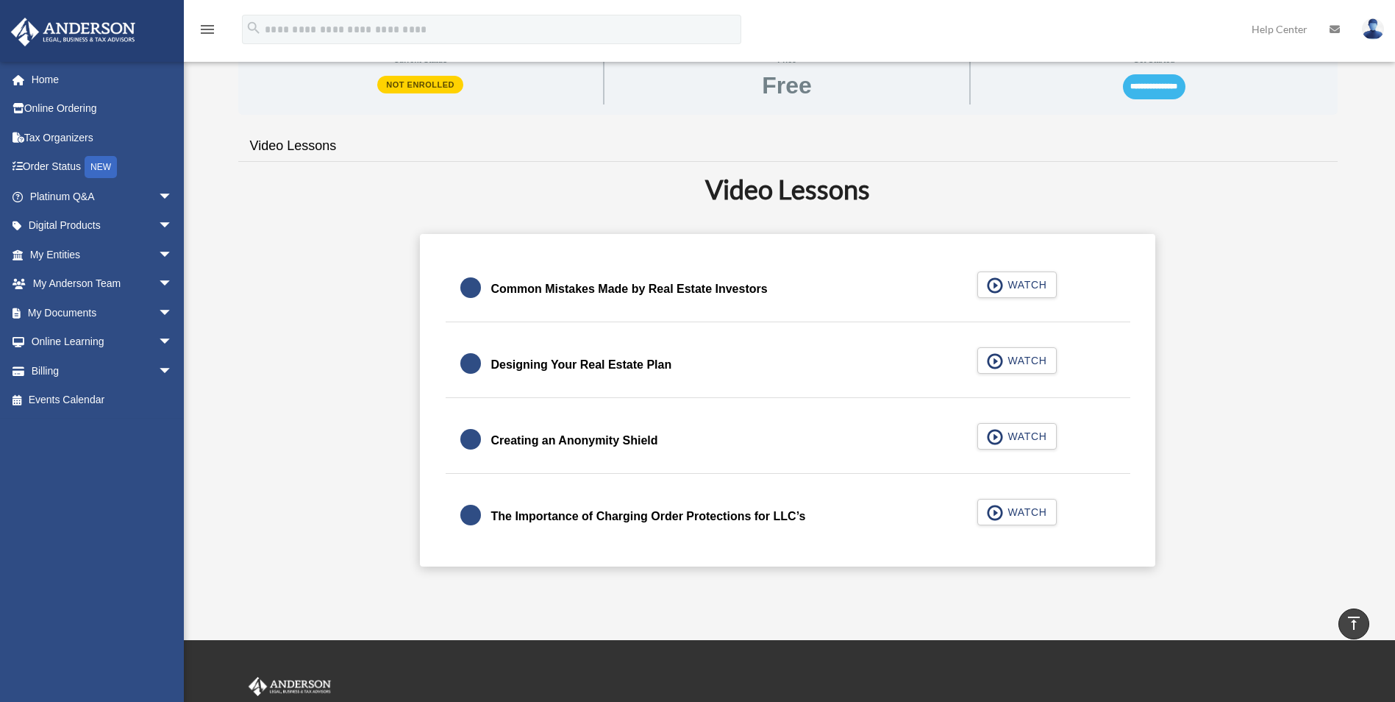
click at [1160, 88] on input "**********" at bounding box center [1154, 86] width 63 height 25
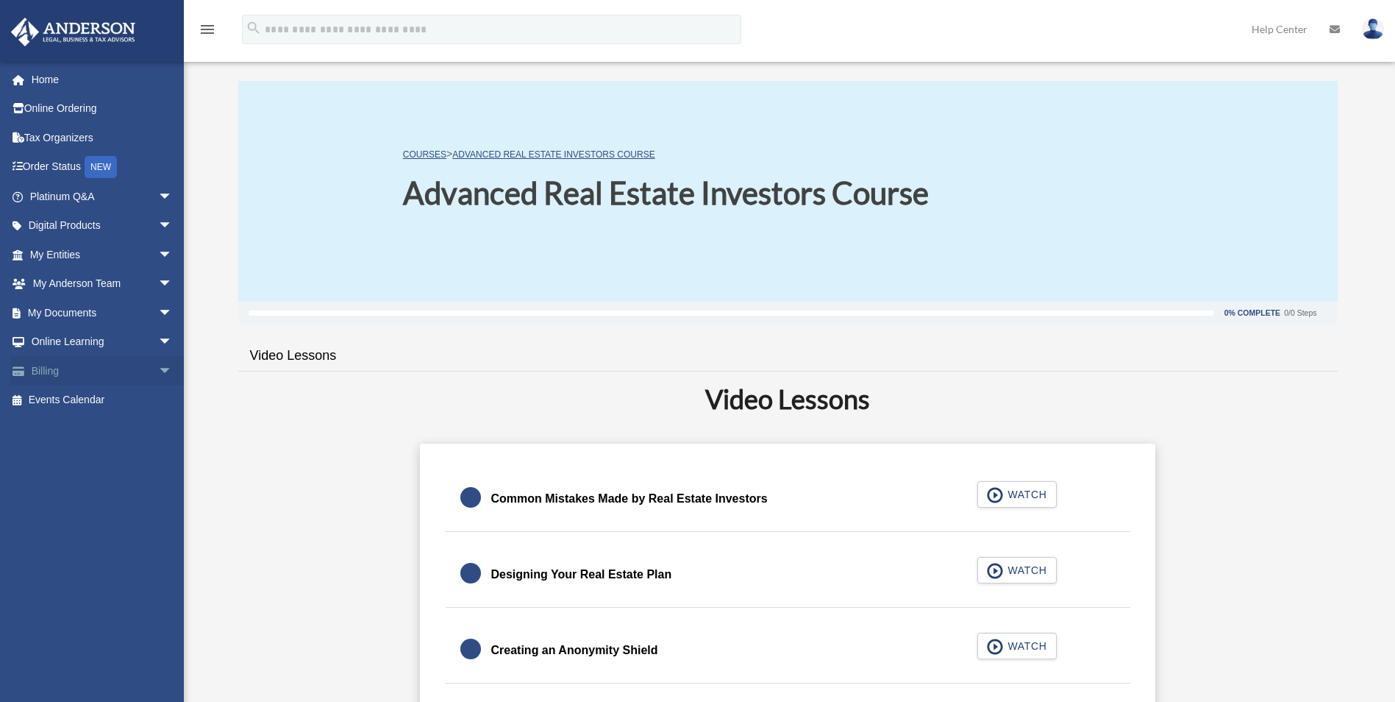
drag, startPoint x: 0, startPoint y: 0, endPoint x: 154, endPoint y: 369, distance: 399.3
click at [158, 369] on span "arrow_drop_down" at bounding box center [172, 371] width 29 height 30
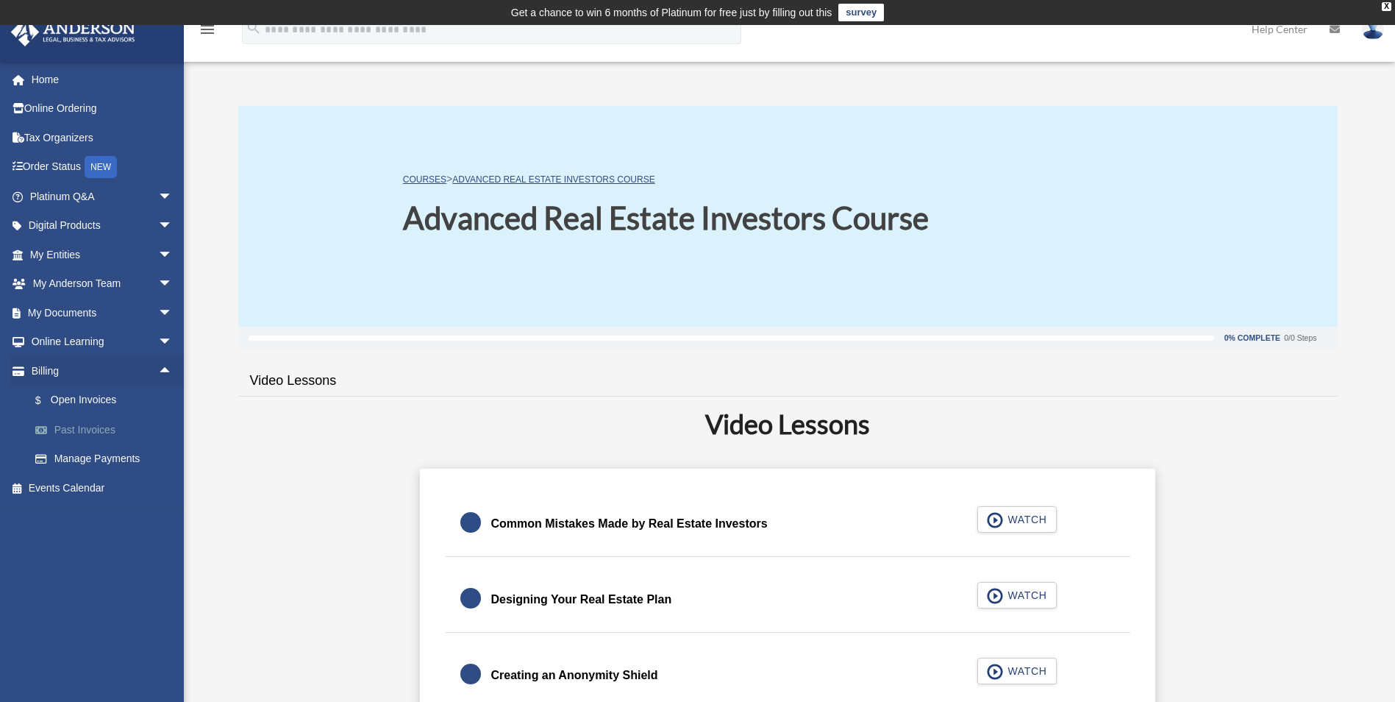
click at [102, 425] on link "Past Invoices" at bounding box center [108, 429] width 174 height 29
click at [158, 338] on span "arrow_drop_down" at bounding box center [172, 342] width 29 height 30
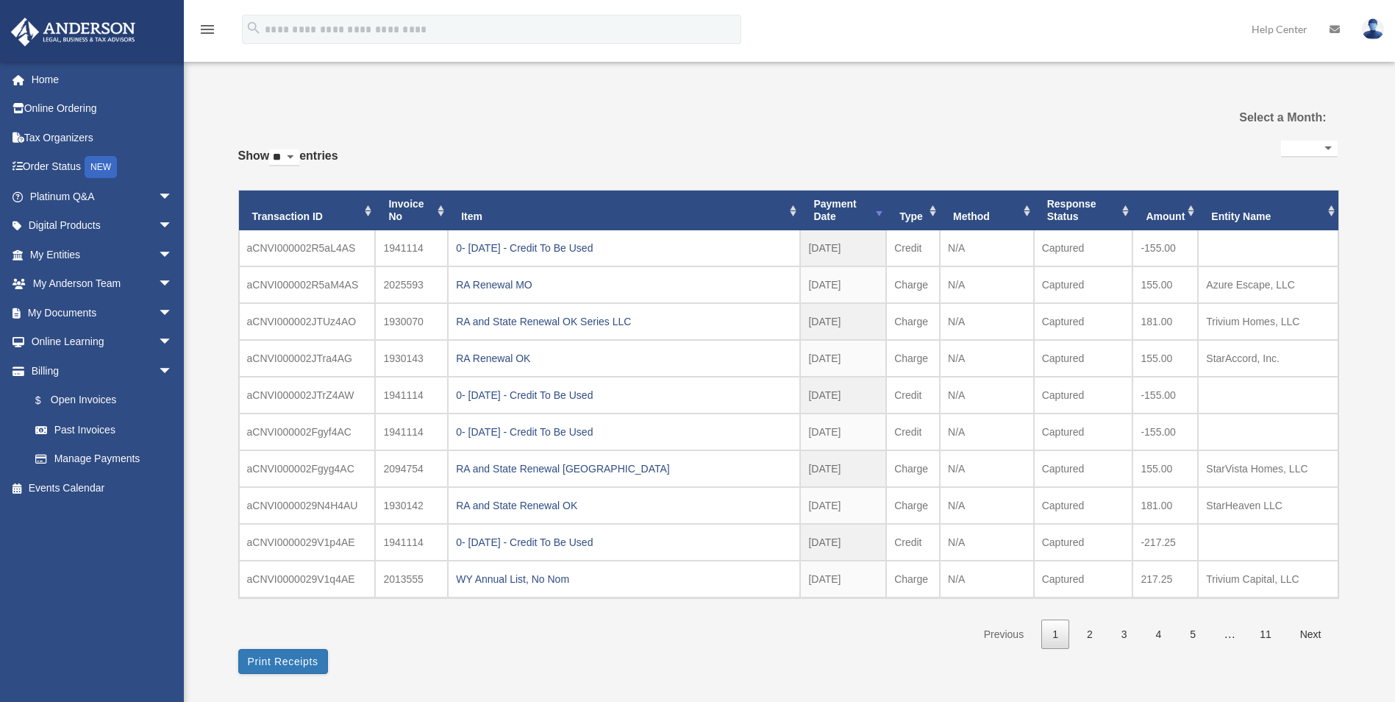
select select
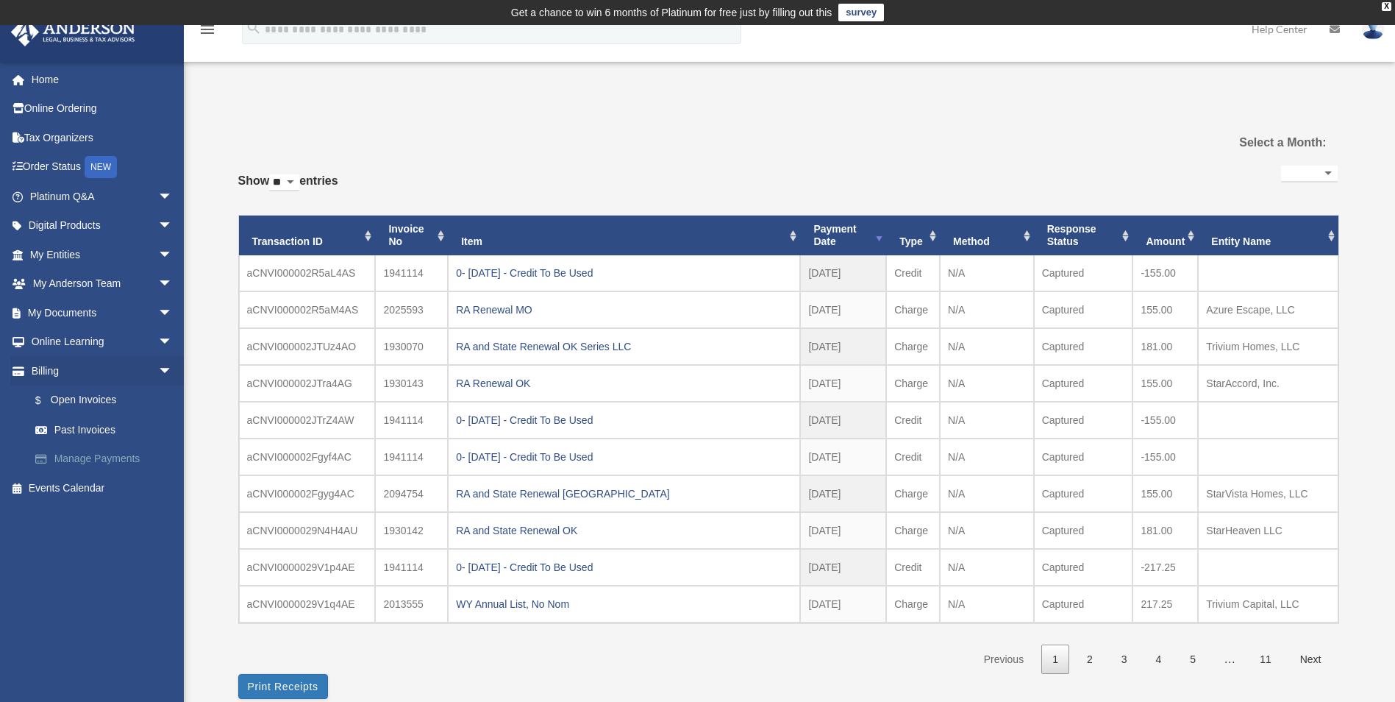
click at [125, 459] on link "Manage Payments" at bounding box center [108, 458] width 174 height 29
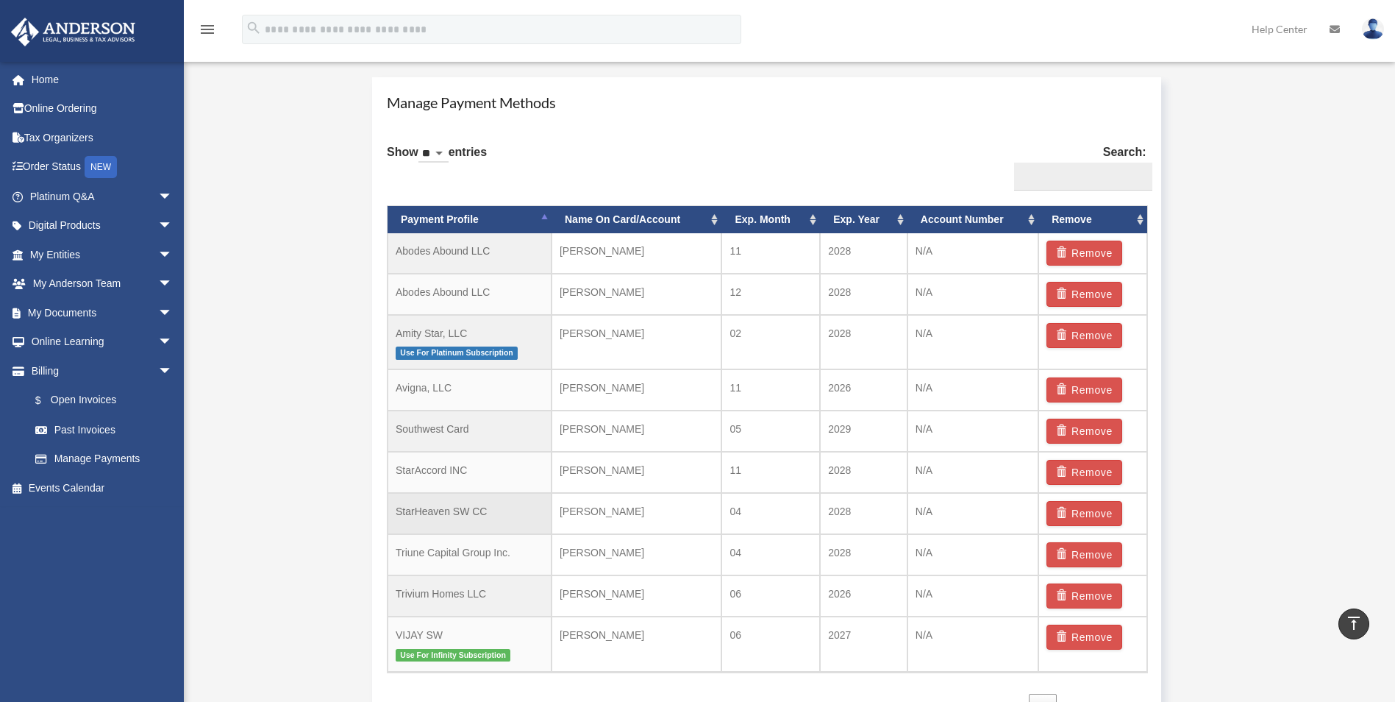
scroll to position [1030, 0]
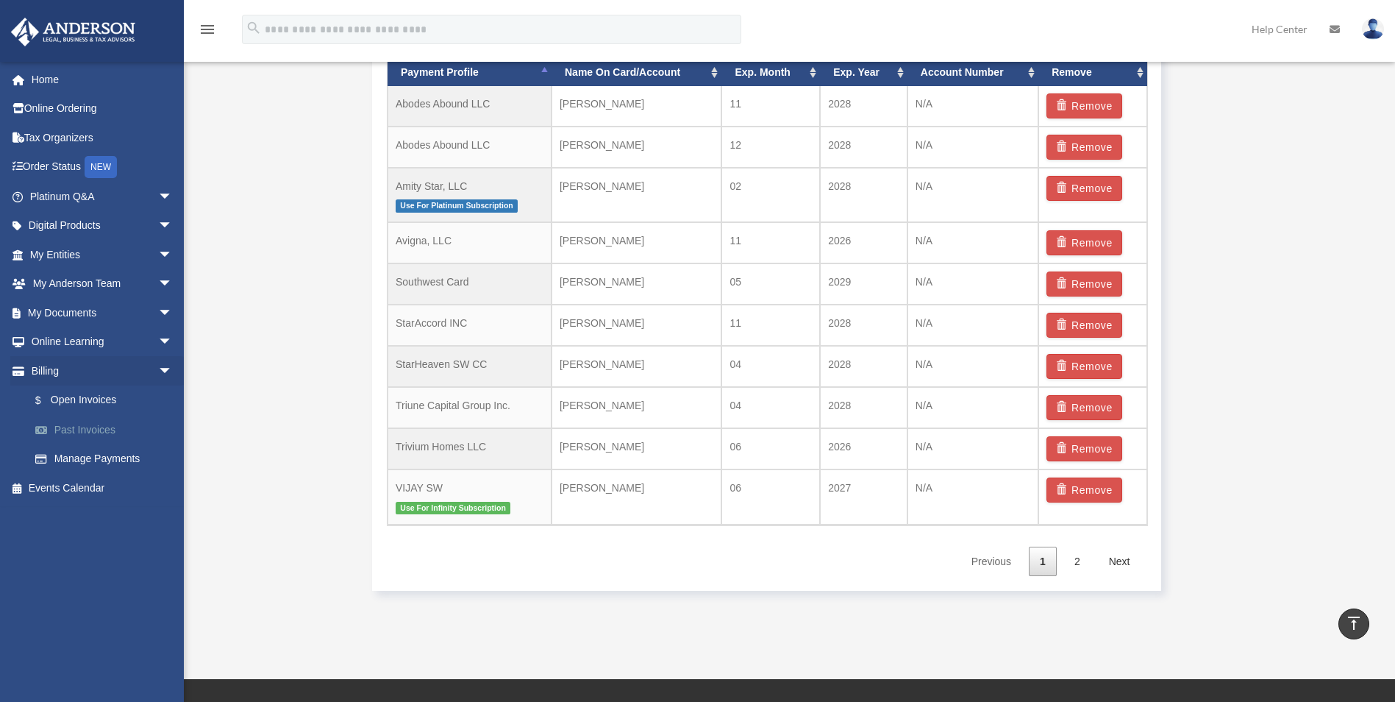
click at [88, 425] on link "Past Invoices" at bounding box center [108, 429] width 174 height 29
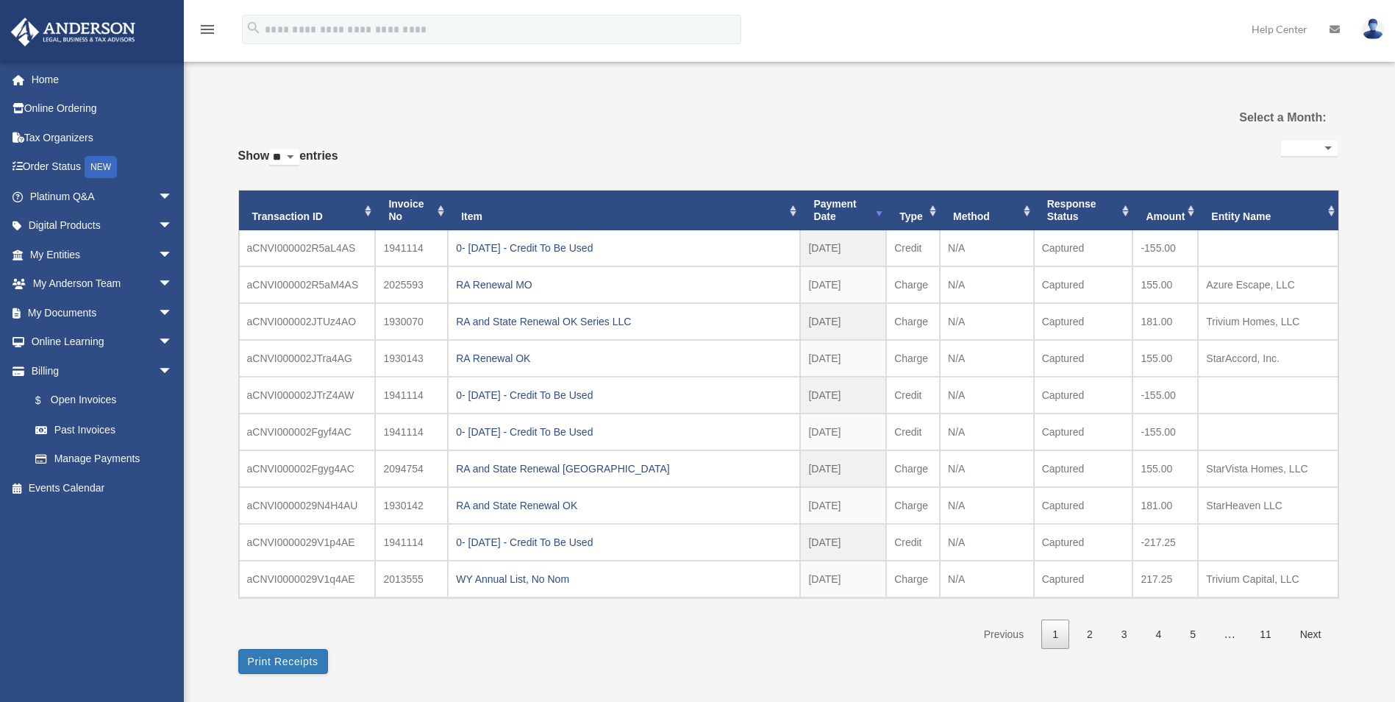
select select
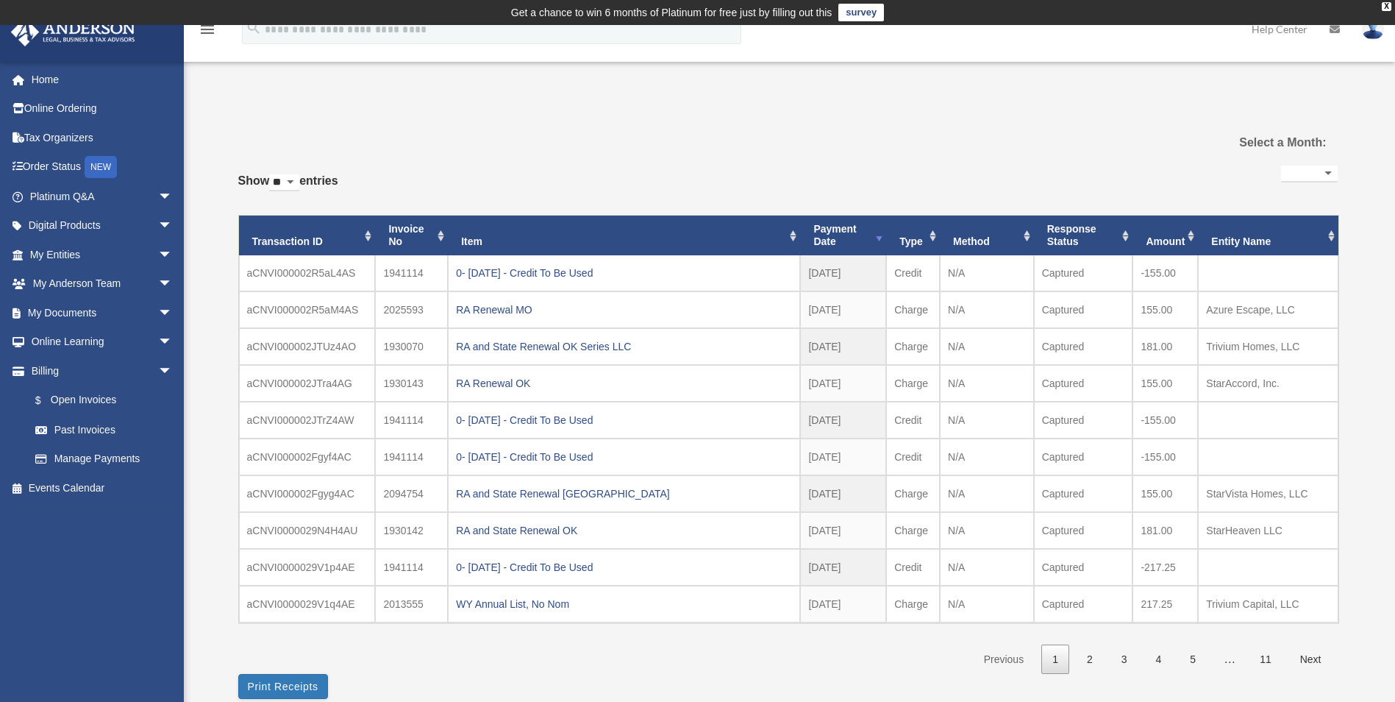
scroll to position [147, 0]
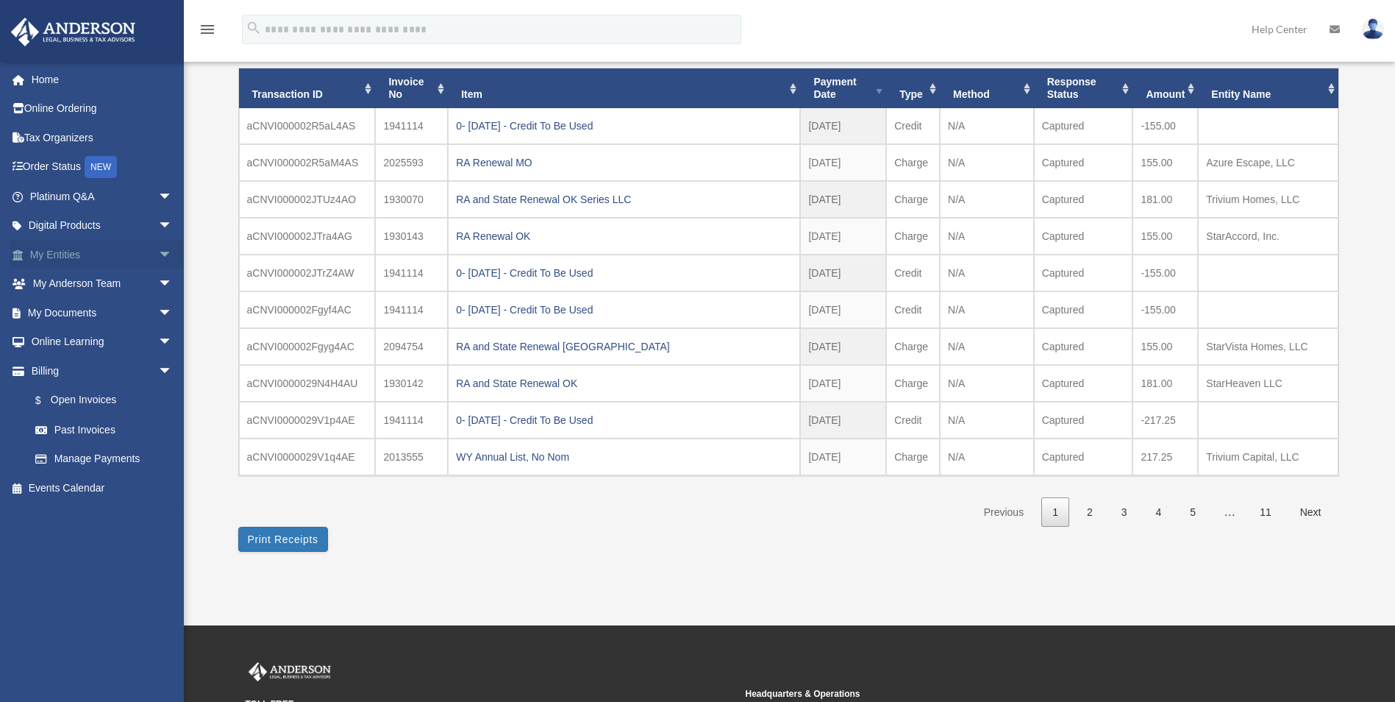
click at [158, 258] on span "arrow_drop_down" at bounding box center [172, 255] width 29 height 30
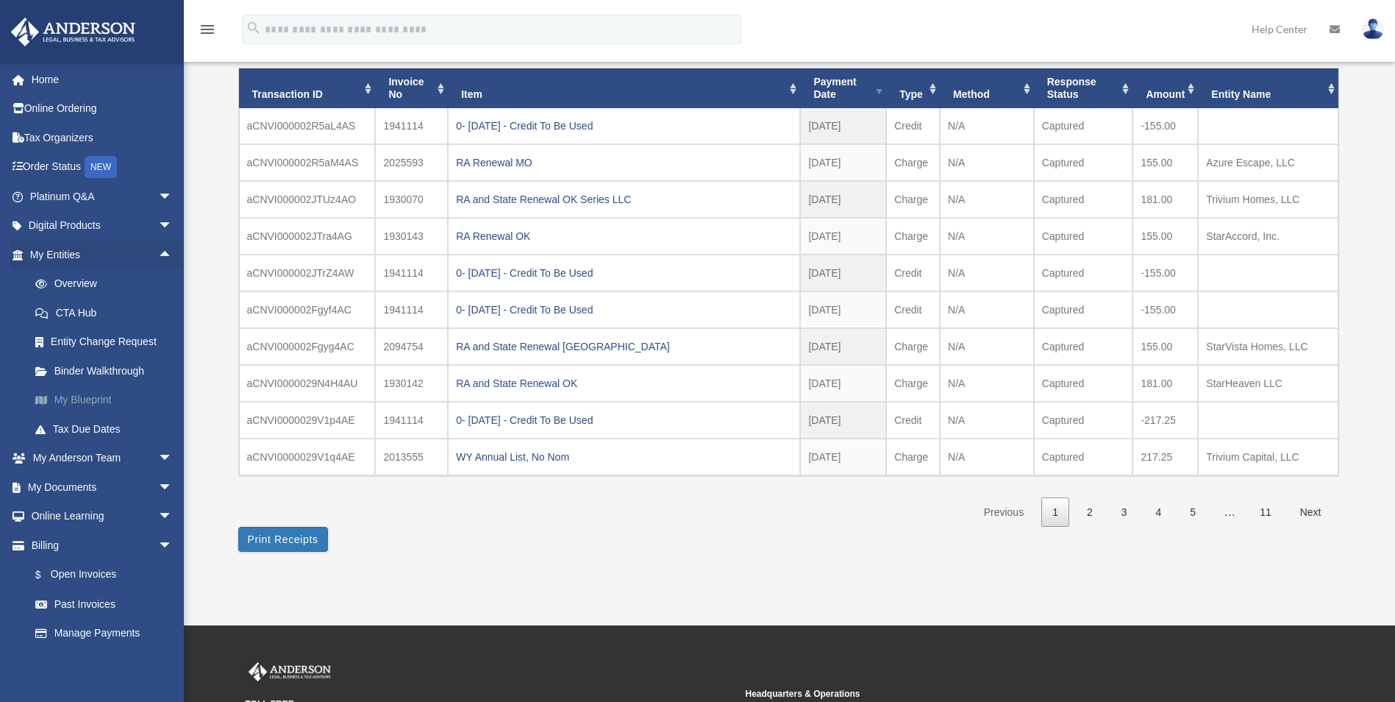
click at [96, 397] on link "My Blueprint" at bounding box center [108, 399] width 174 height 29
